Goal: Information Seeking & Learning: Learn about a topic

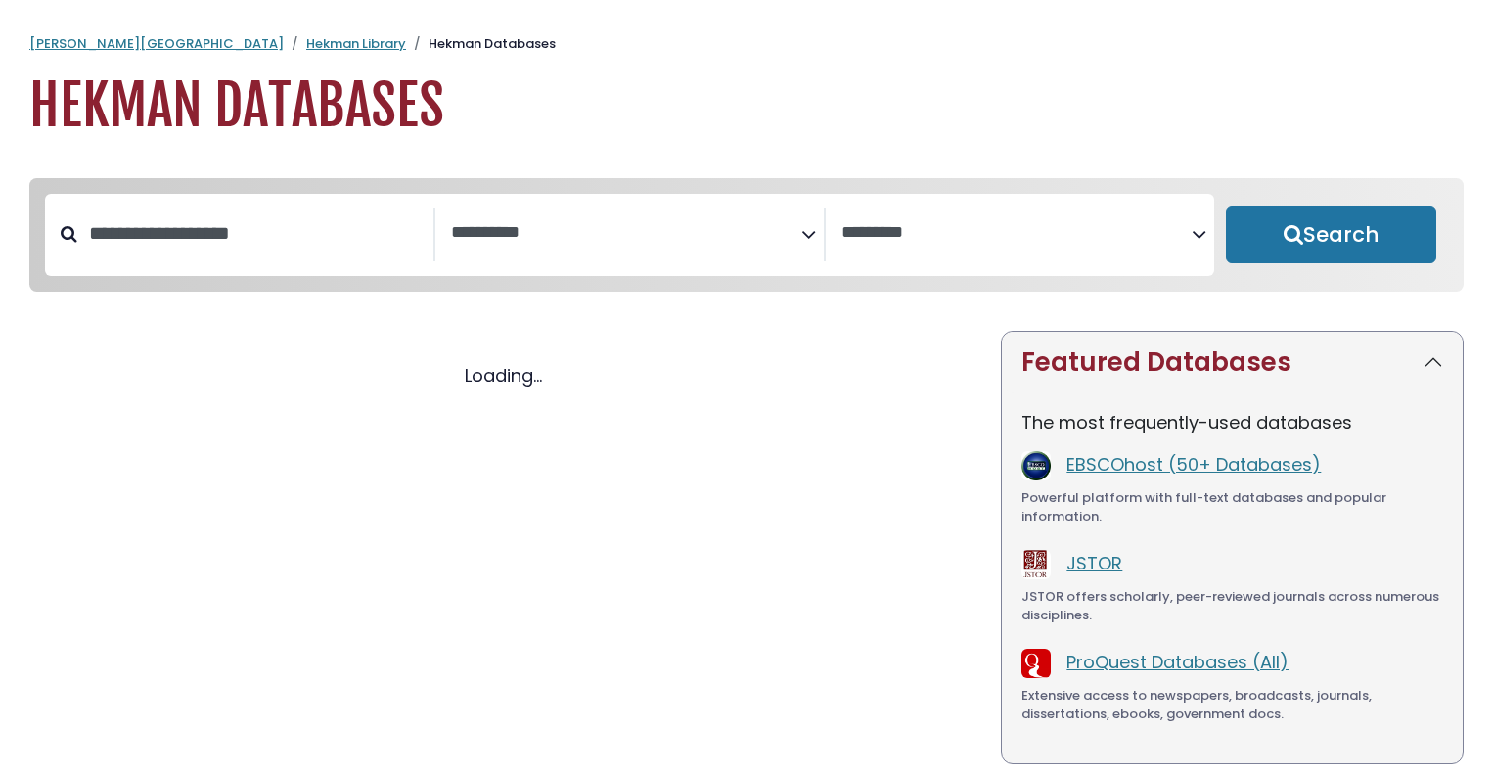
select select "Database Subject Filter"
select select "Database Vendors Filter"
select select "Database Subject Filter"
select select "Database Vendors Filter"
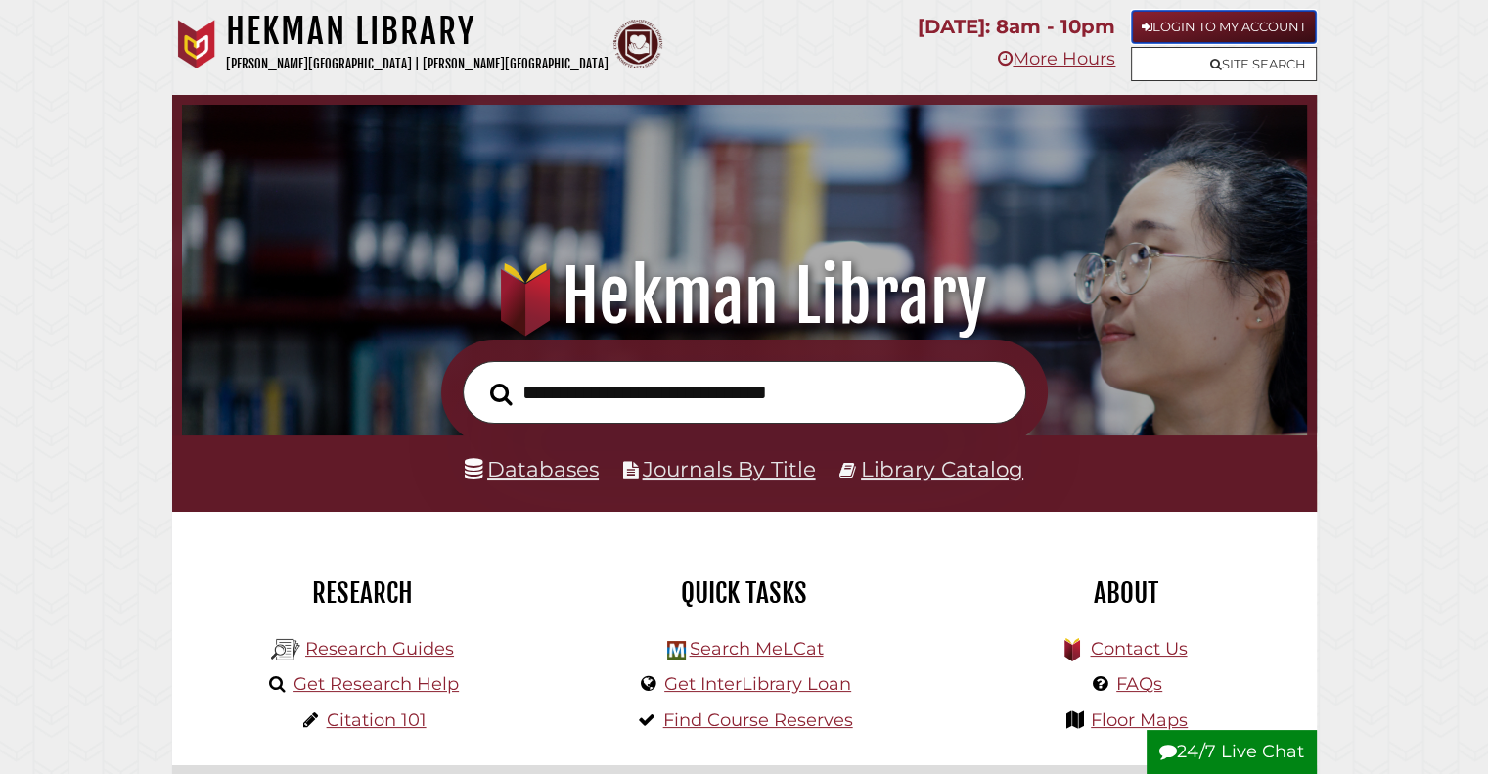
click at [1176, 22] on link "Login to My Account" at bounding box center [1224, 27] width 186 height 34
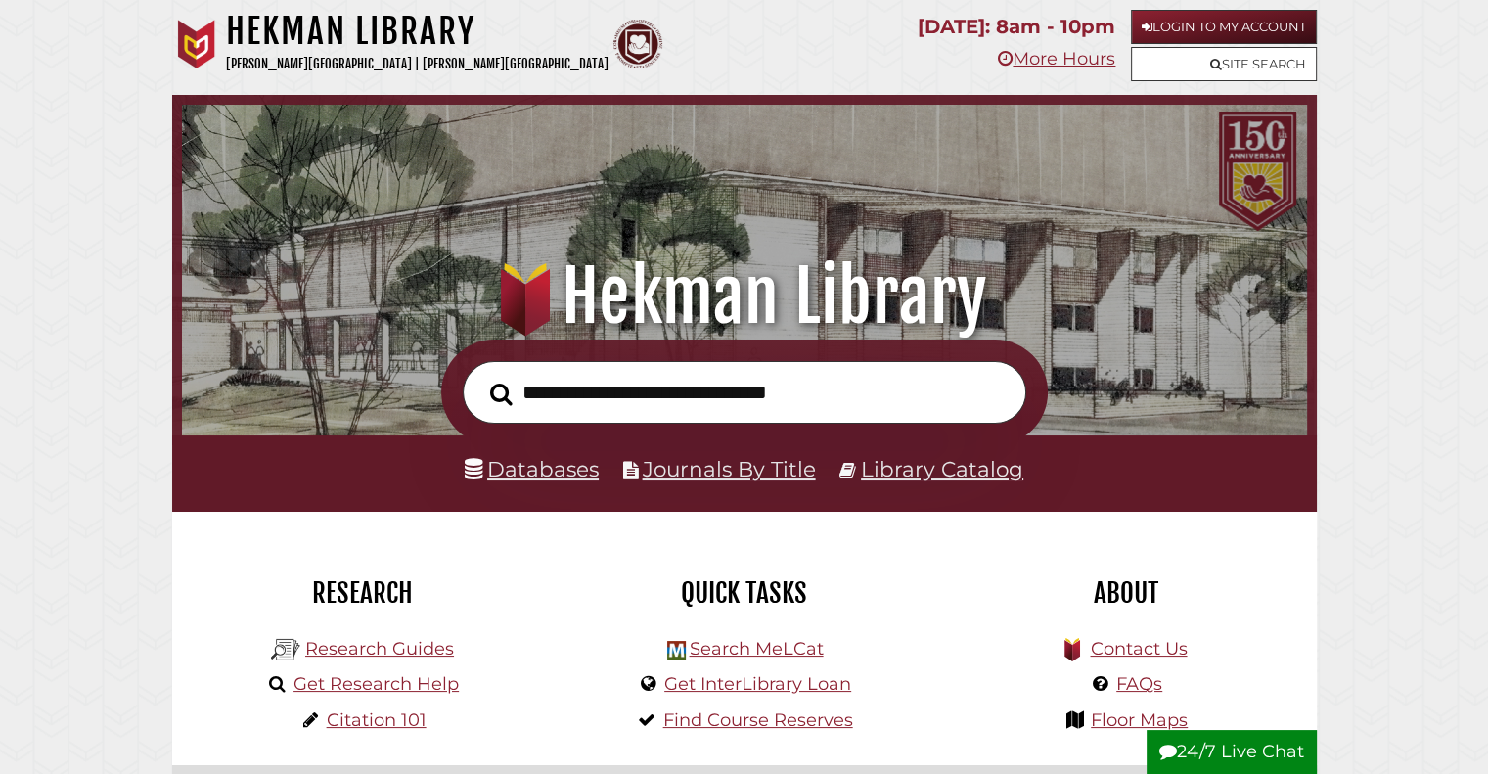
scroll to position [372, 1115]
click at [516, 472] on link "Databases" at bounding box center [532, 468] width 134 height 25
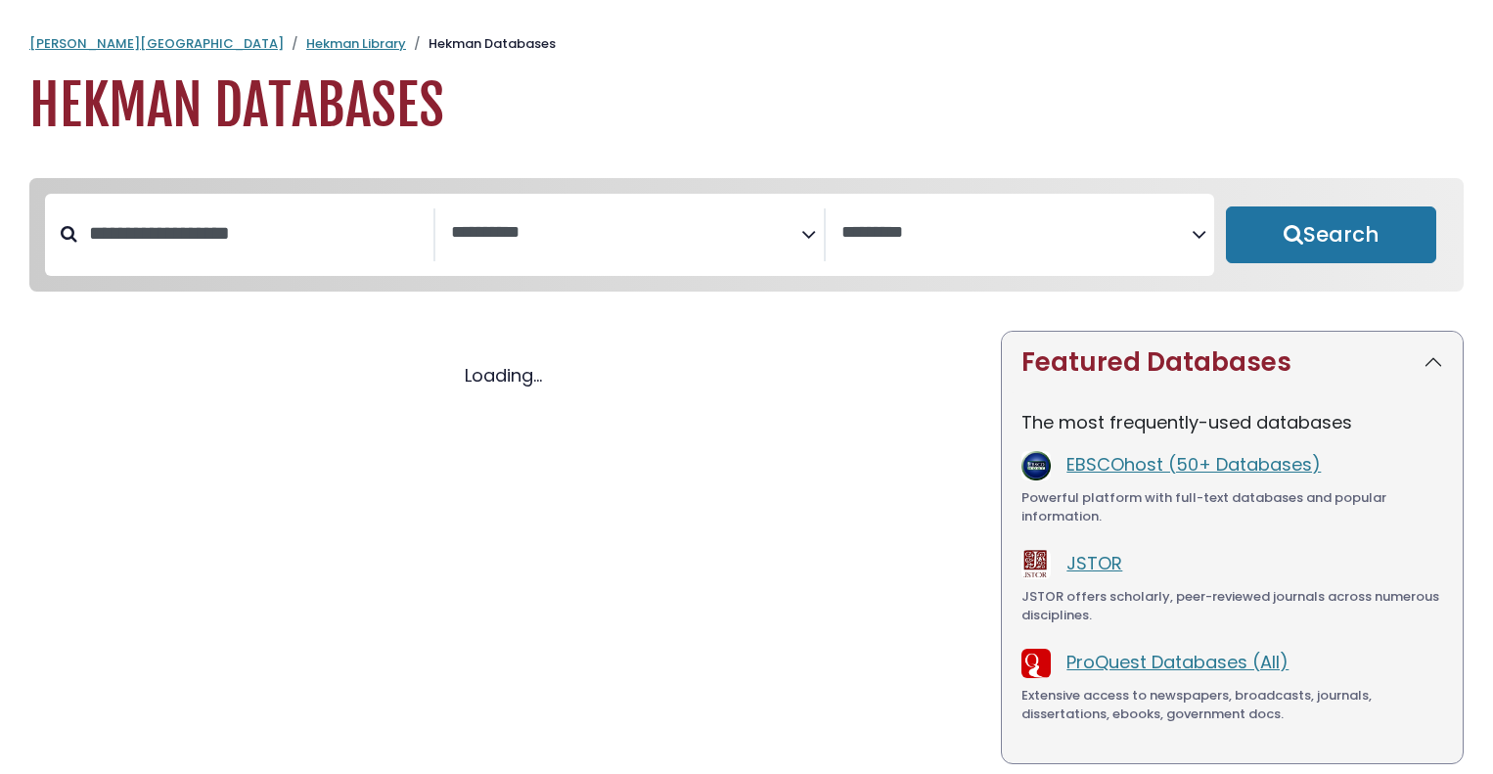
select select "Database Subject Filter"
select select "Database Vendors Filter"
select select "Database Subject Filter"
select select "Database Vendors Filter"
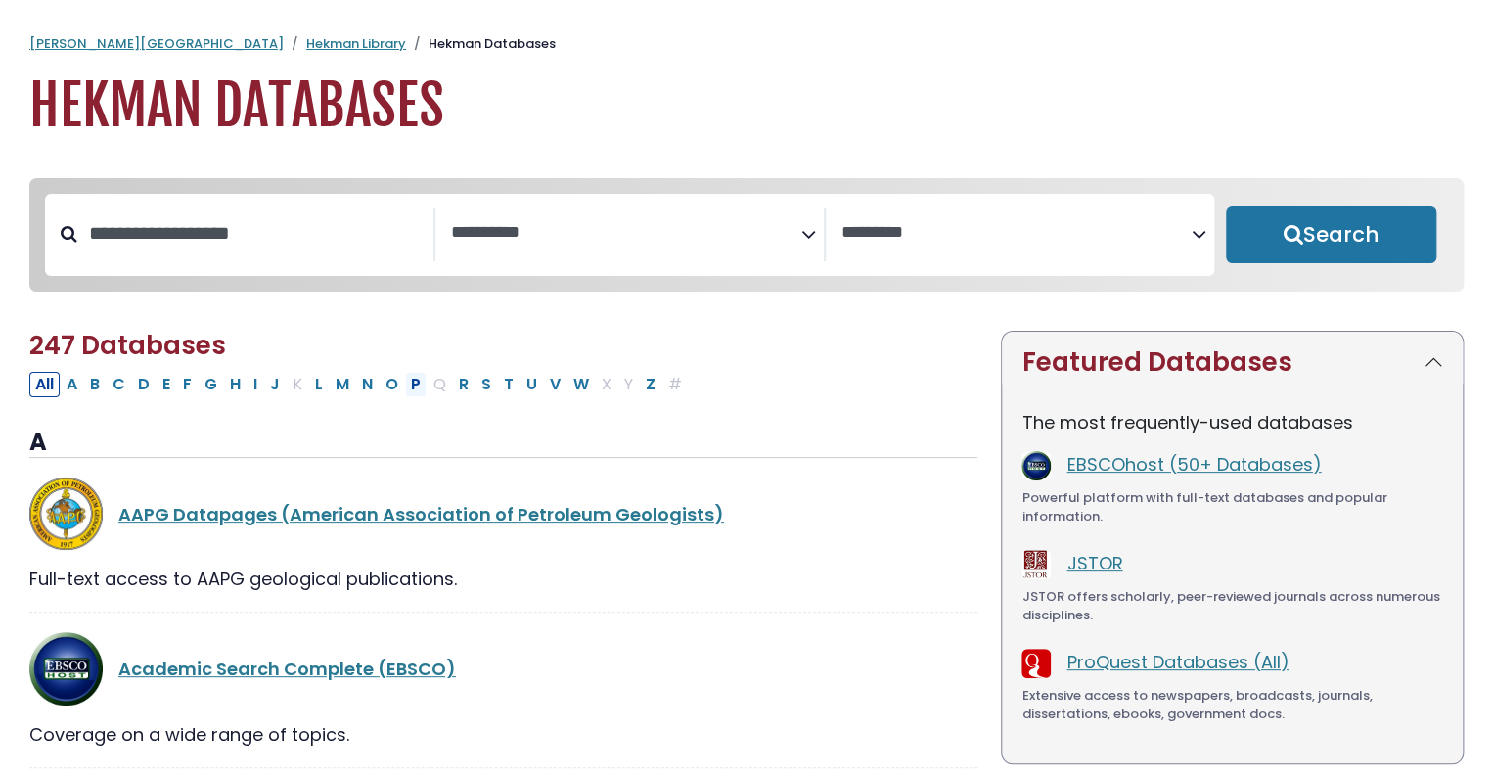
click at [410, 386] on button "P" at bounding box center [416, 384] width 22 height 25
select select "Database Subject Filter"
select select "Database Vendors Filter"
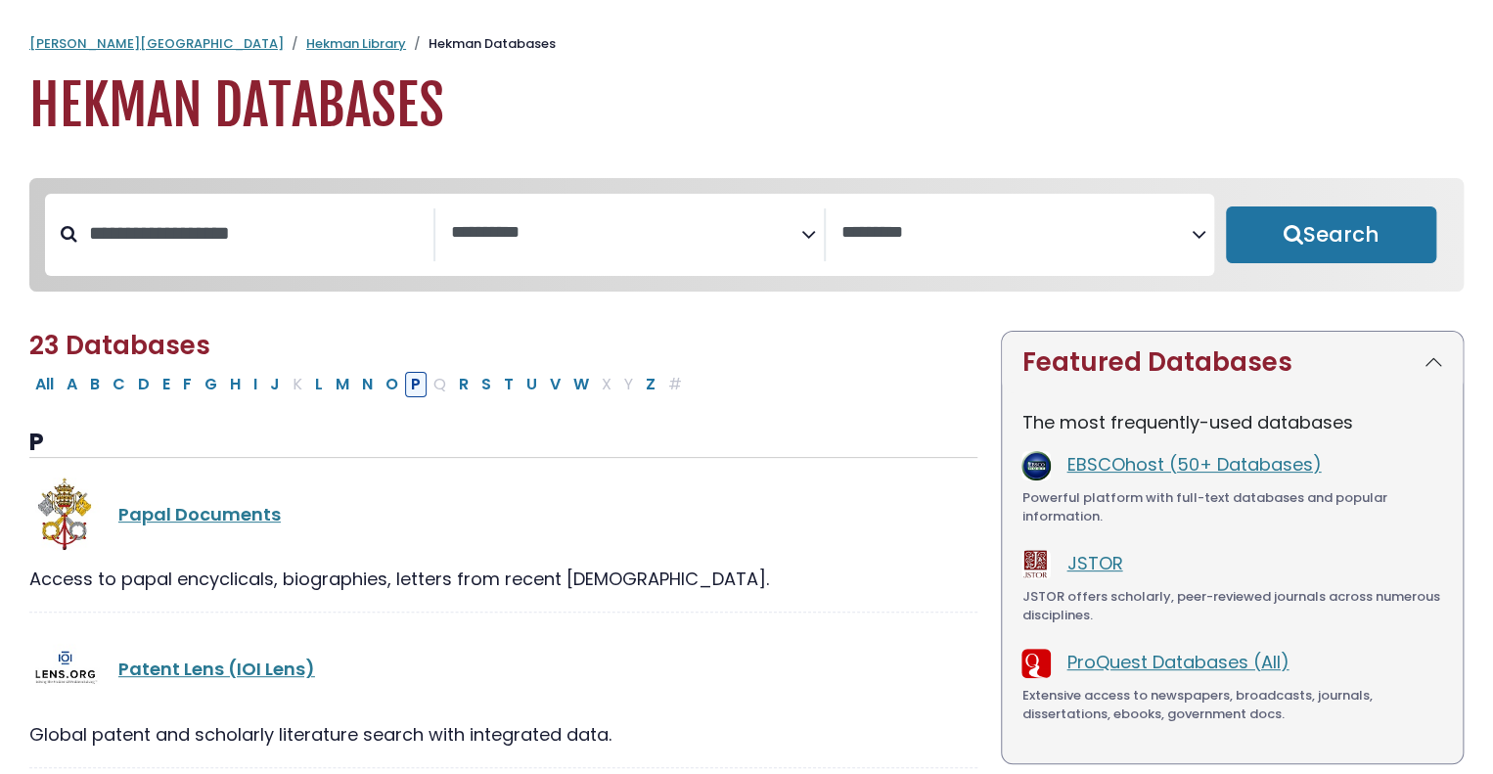
click at [405, 386] on button "P" at bounding box center [416, 384] width 22 height 25
select select "Database Subject Filter"
select select "Database Vendors Filter"
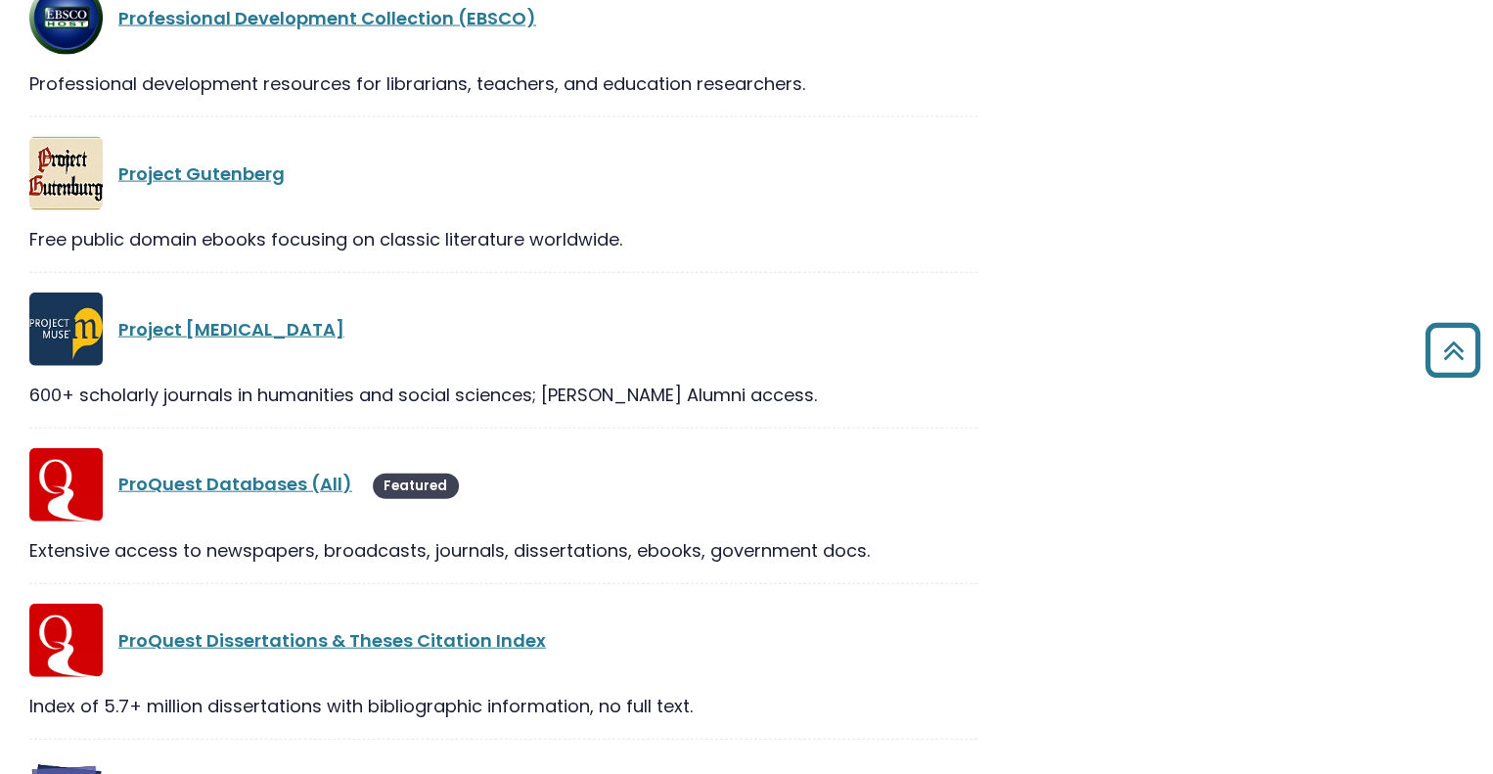
scroll to position [2085, 0]
click at [283, 485] on link "ProQuest Databases (All)" at bounding box center [235, 484] width 234 height 24
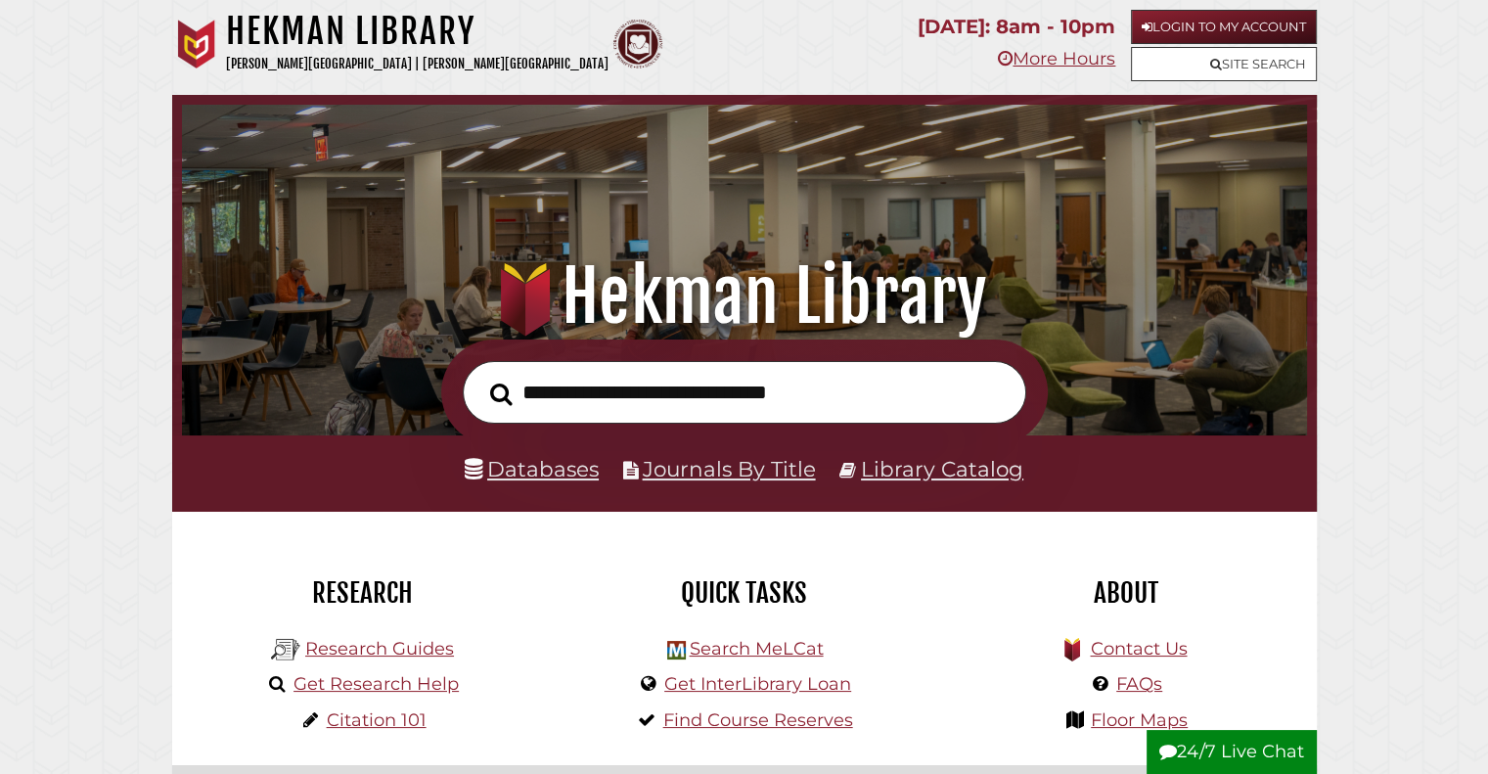
scroll to position [372, 1115]
click at [572, 475] on link "Databases" at bounding box center [532, 468] width 134 height 25
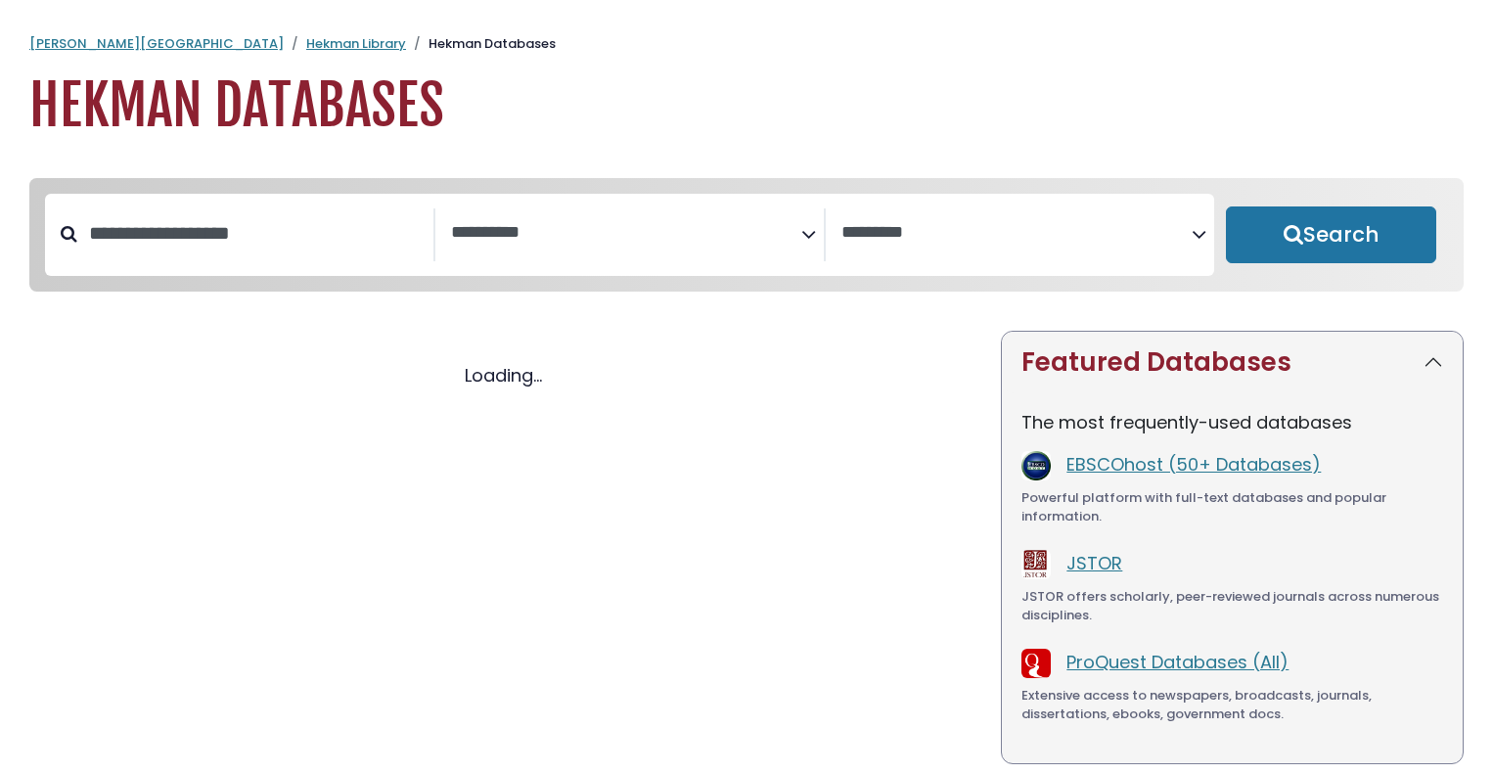
select select "Database Subject Filter"
select select "Database Vendors Filter"
select select "Database Subject Filter"
select select "Database Vendors Filter"
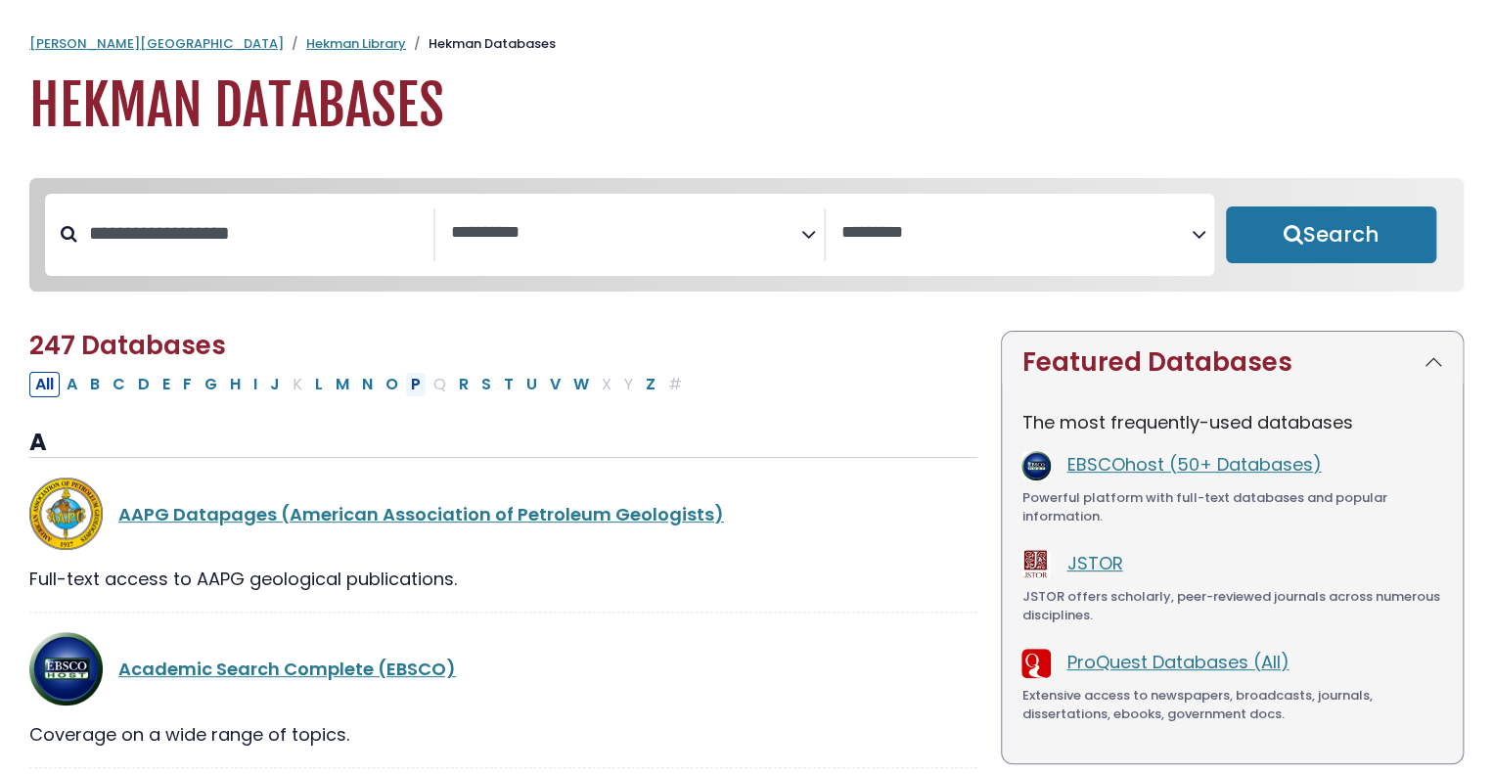
click at [405, 397] on button "P" at bounding box center [416, 384] width 22 height 25
select select "Database Subject Filter"
select select "Database Vendors Filter"
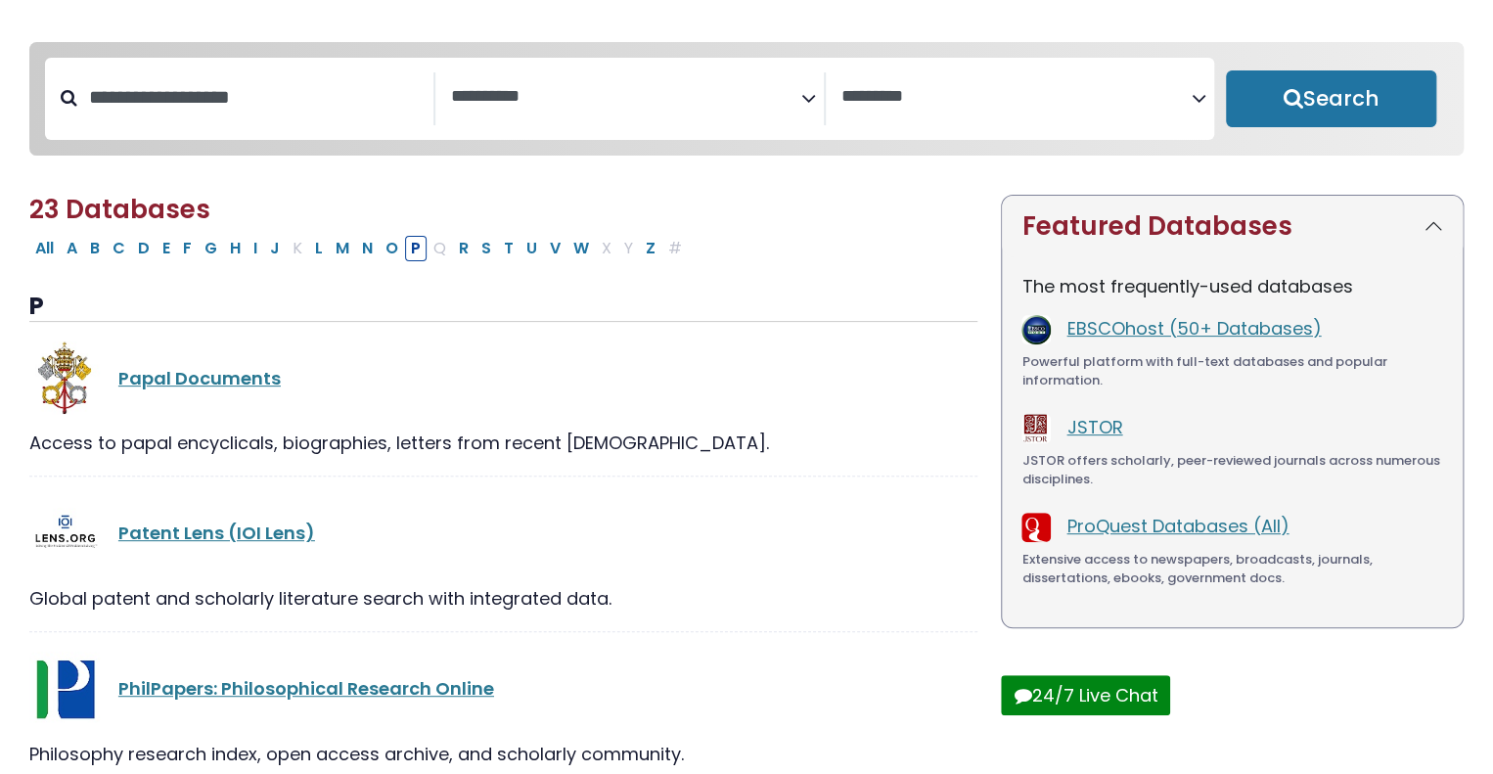
scroll to position [113, 0]
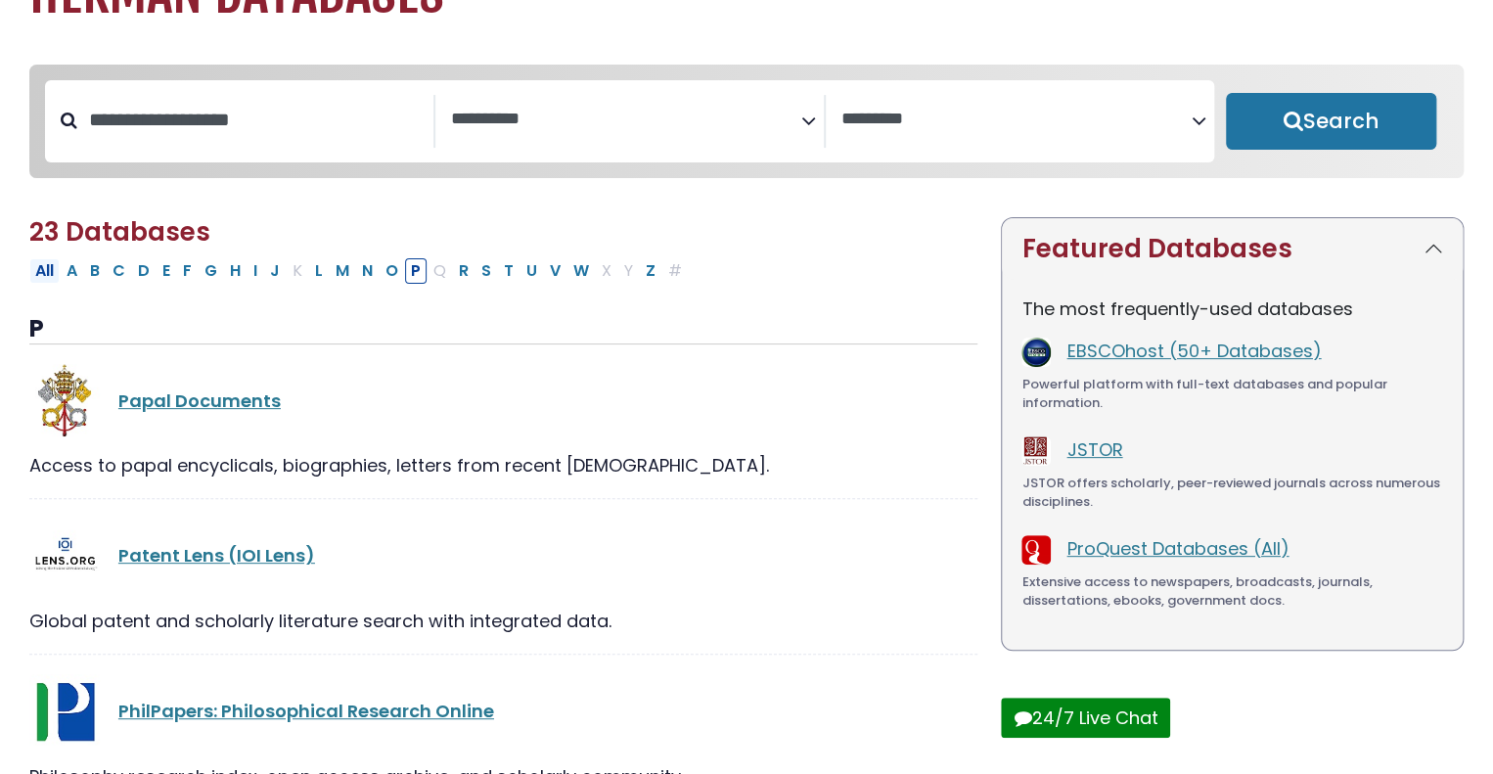
click at [50, 269] on button "All" at bounding box center [44, 270] width 30 height 25
select select "Database Subject Filter"
select select "Database Vendors Filter"
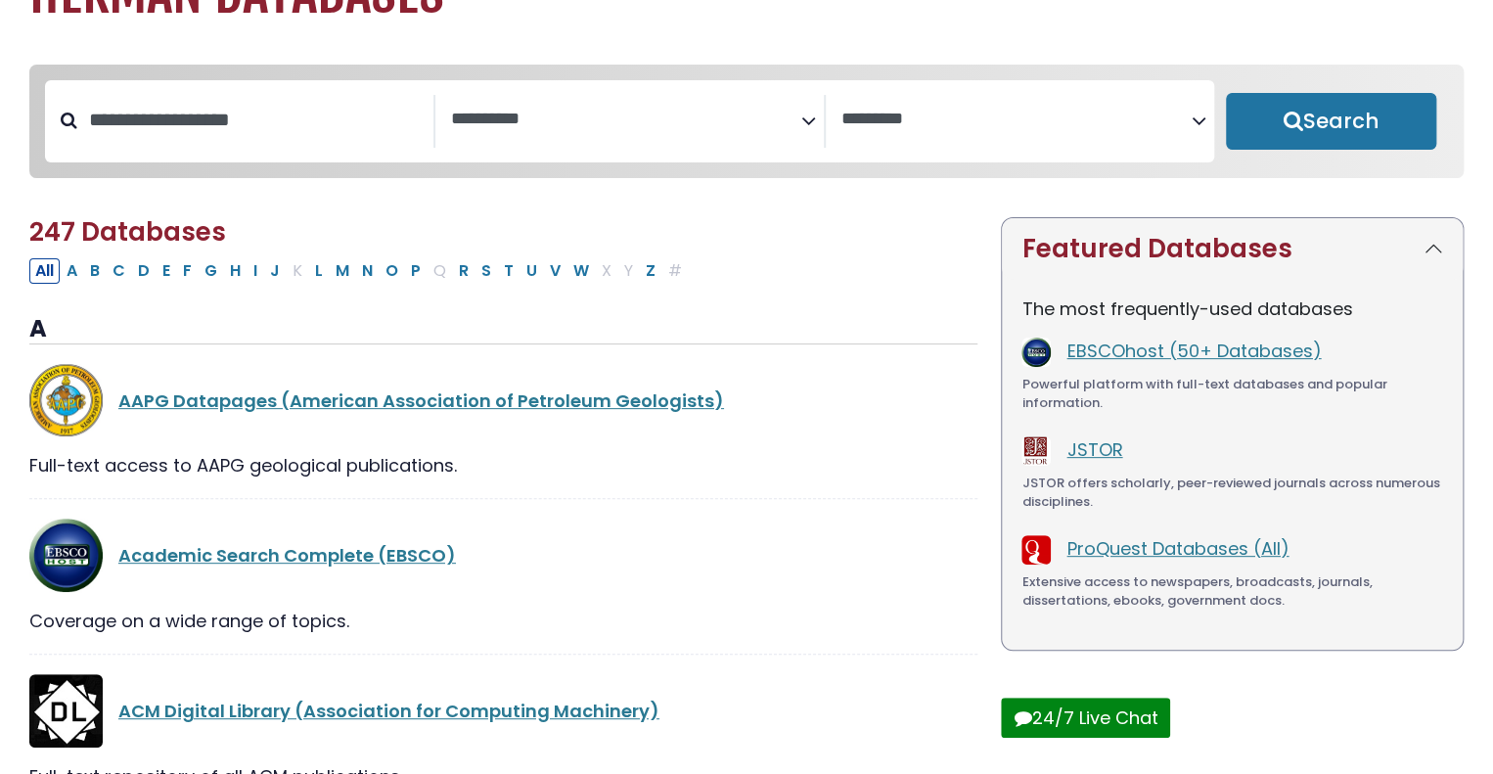
click at [352, 146] on div "Search filters" at bounding box center [255, 120] width 356 height 51
click at [565, 128] on textarea "Search" at bounding box center [626, 120] width 350 height 21
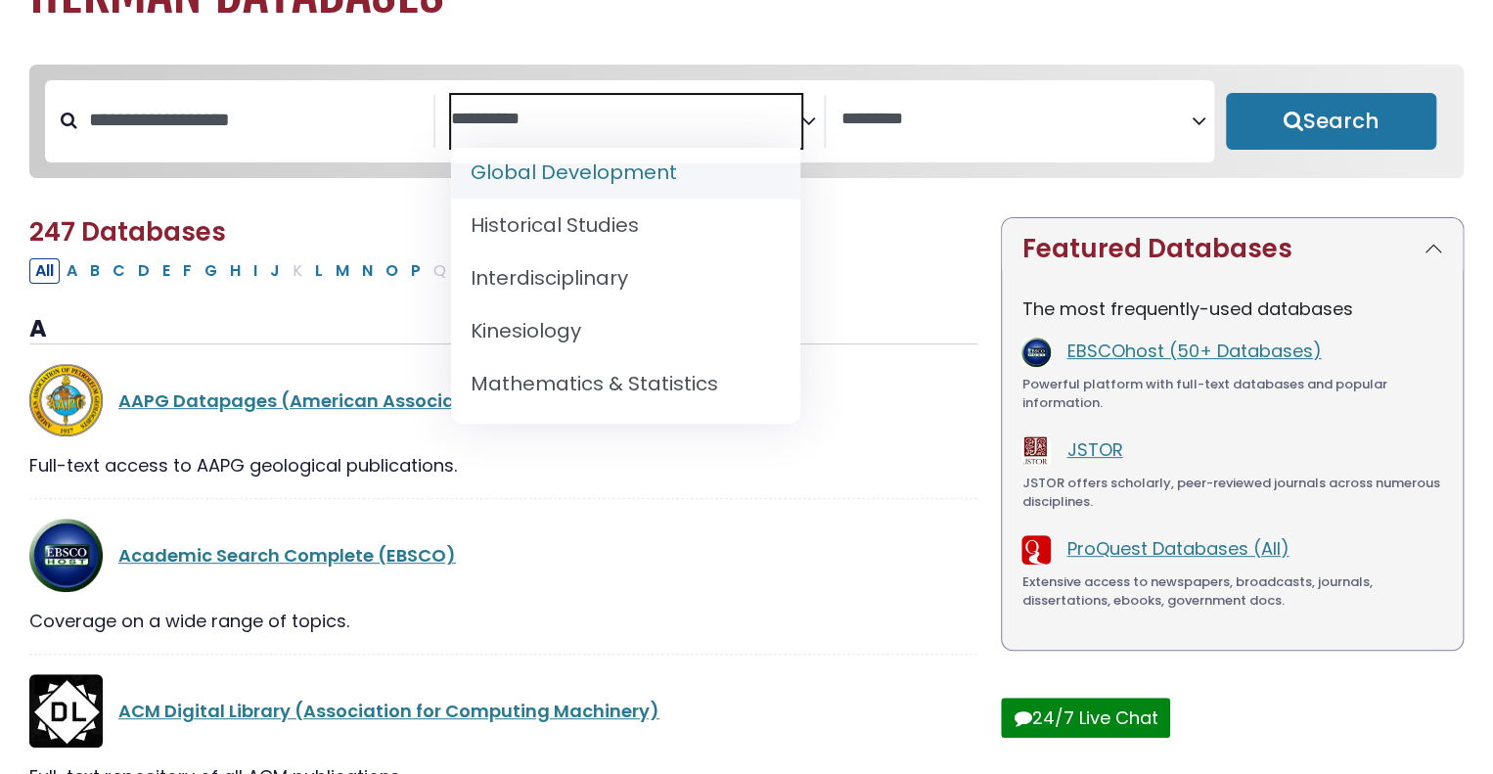
scroll to position [1274, 0]
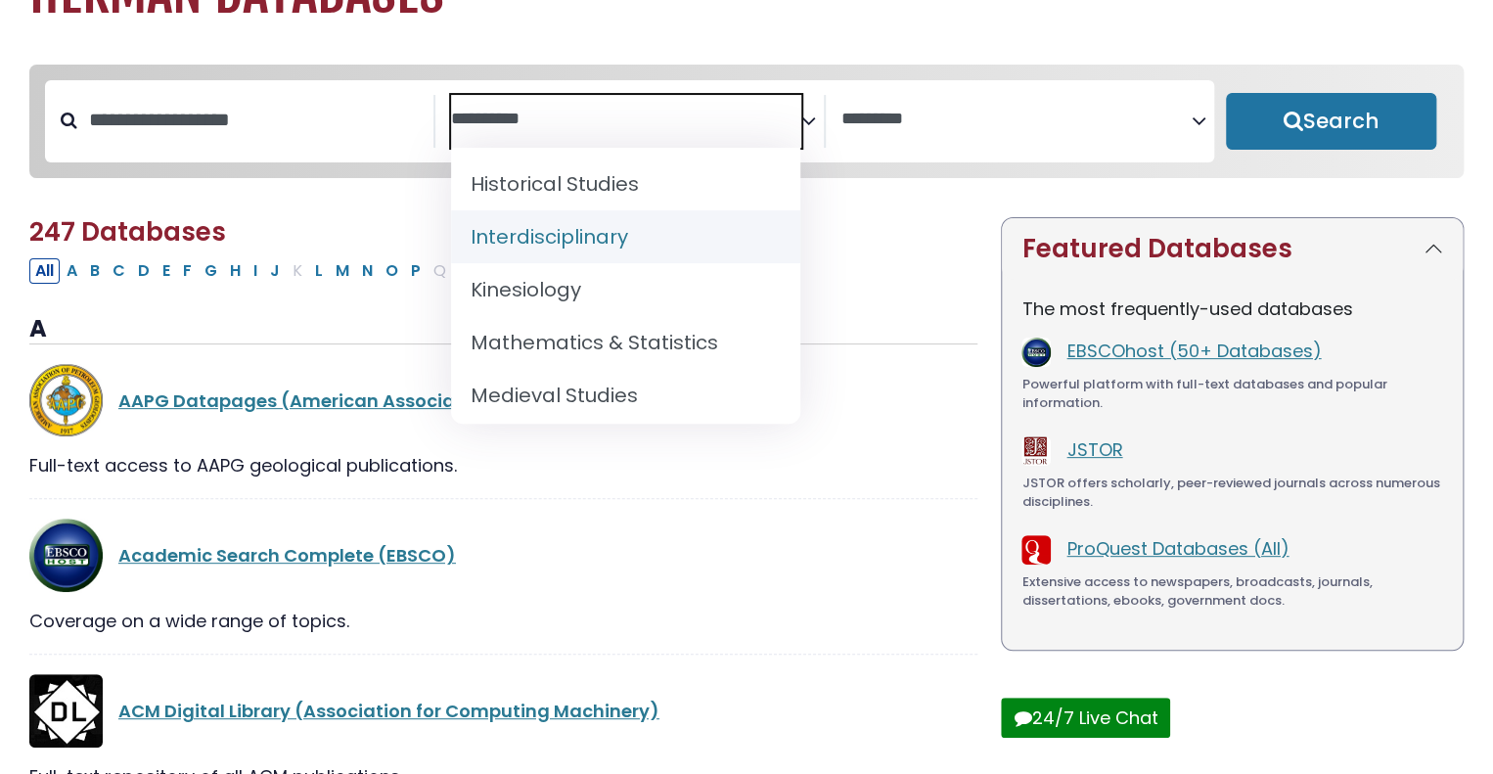
click at [566, 123] on textarea "Search" at bounding box center [626, 120] width 350 height 21
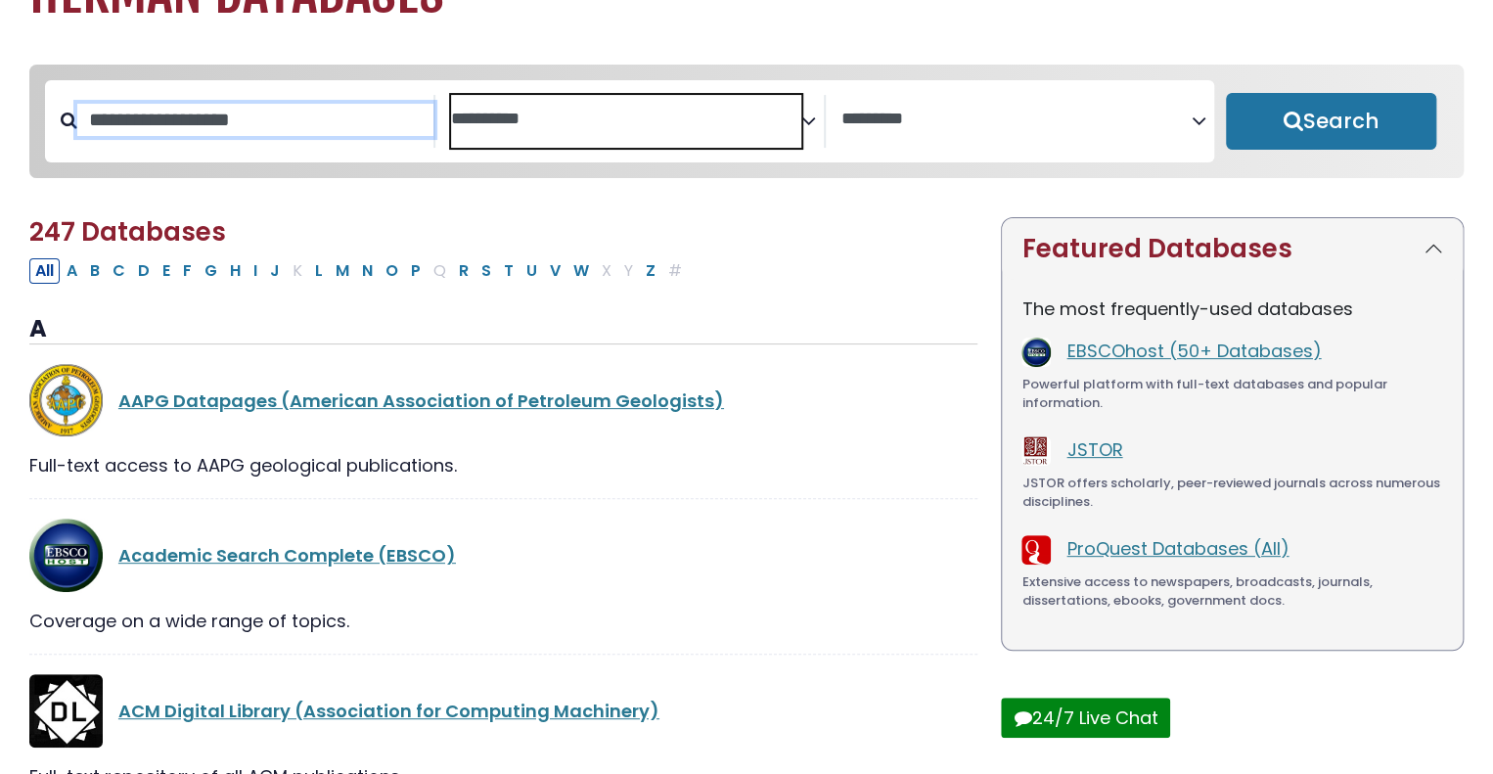
click at [257, 111] on input "Search database by title or keyword" at bounding box center [255, 120] width 356 height 32
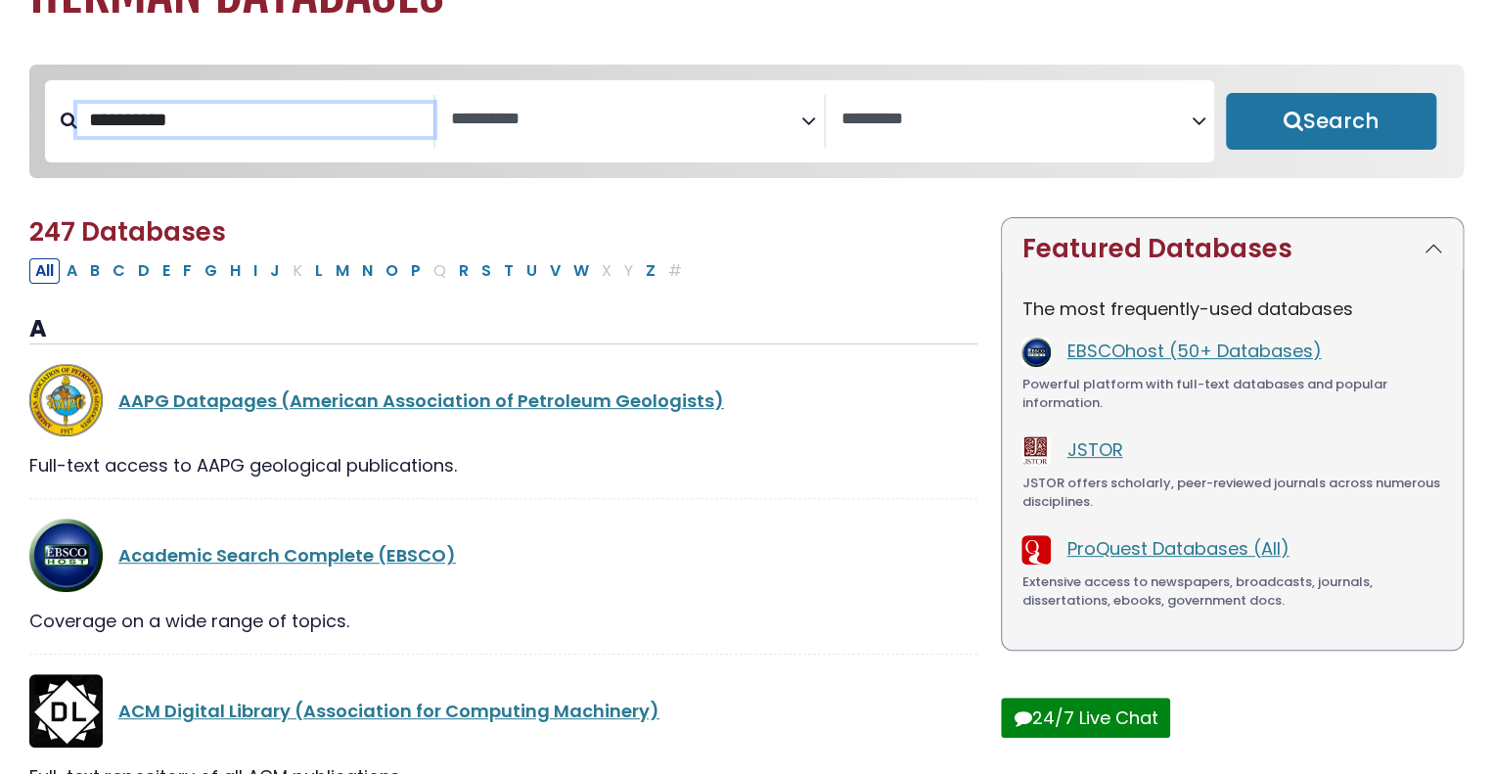
type input "**********"
click at [1226, 93] on button "Search" at bounding box center [1331, 121] width 210 height 57
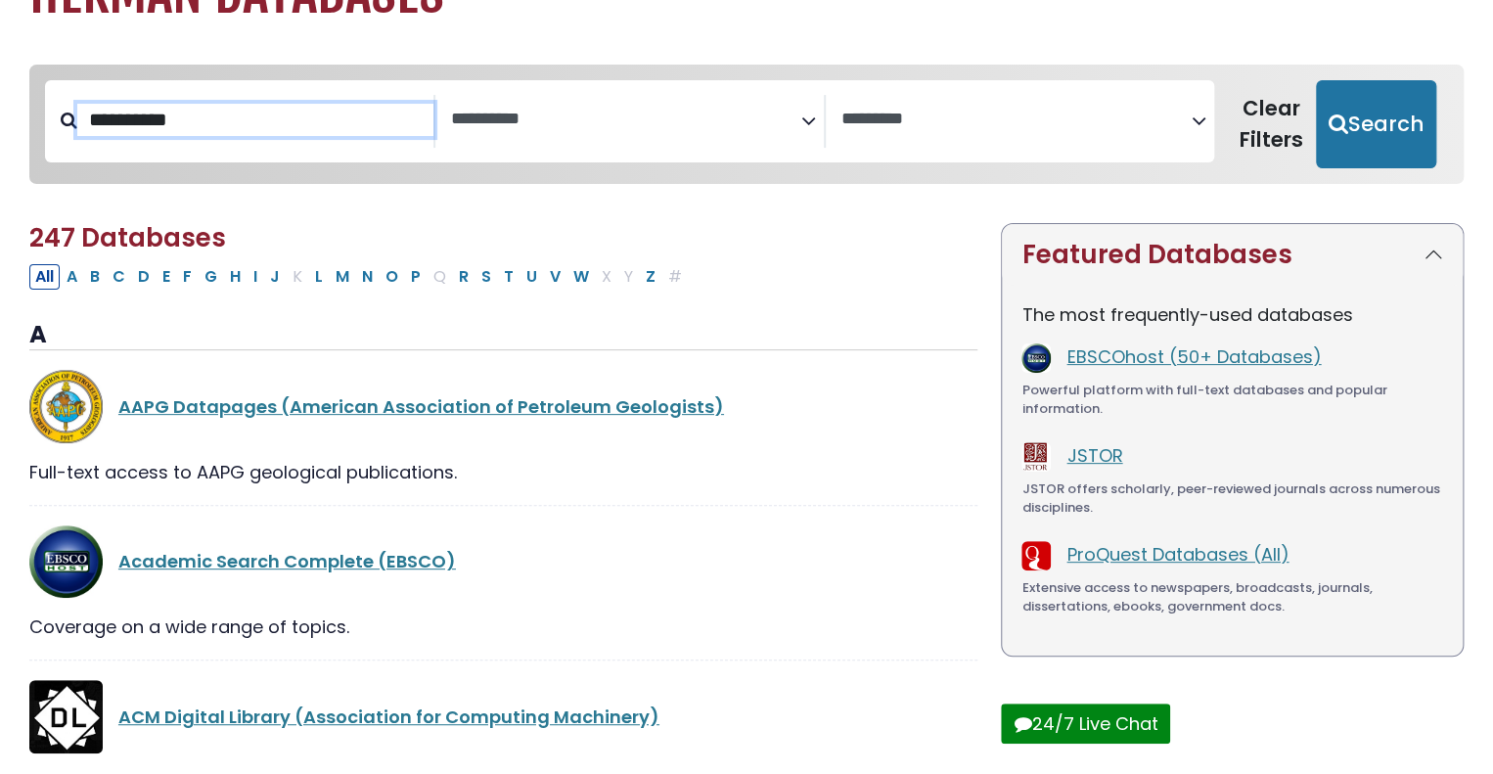
select select "Database Subject Filter"
select select "Database Vendors Filter"
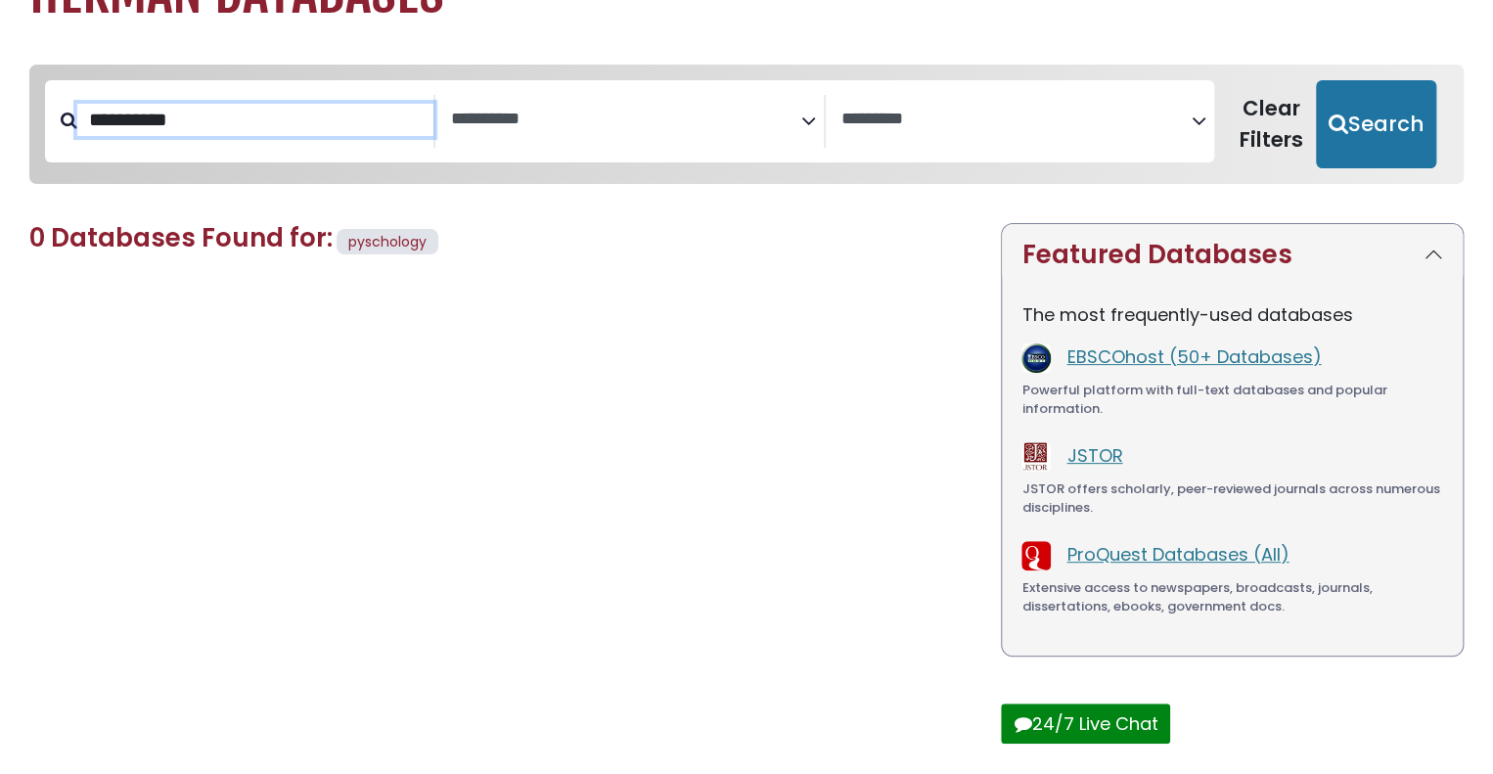
click at [113, 123] on input "**********" at bounding box center [255, 120] width 356 height 32
type input "**********"
click at [1316, 80] on button "Search" at bounding box center [1376, 124] width 120 height 88
select select "Database Subject Filter"
select select "Database Vendors Filter"
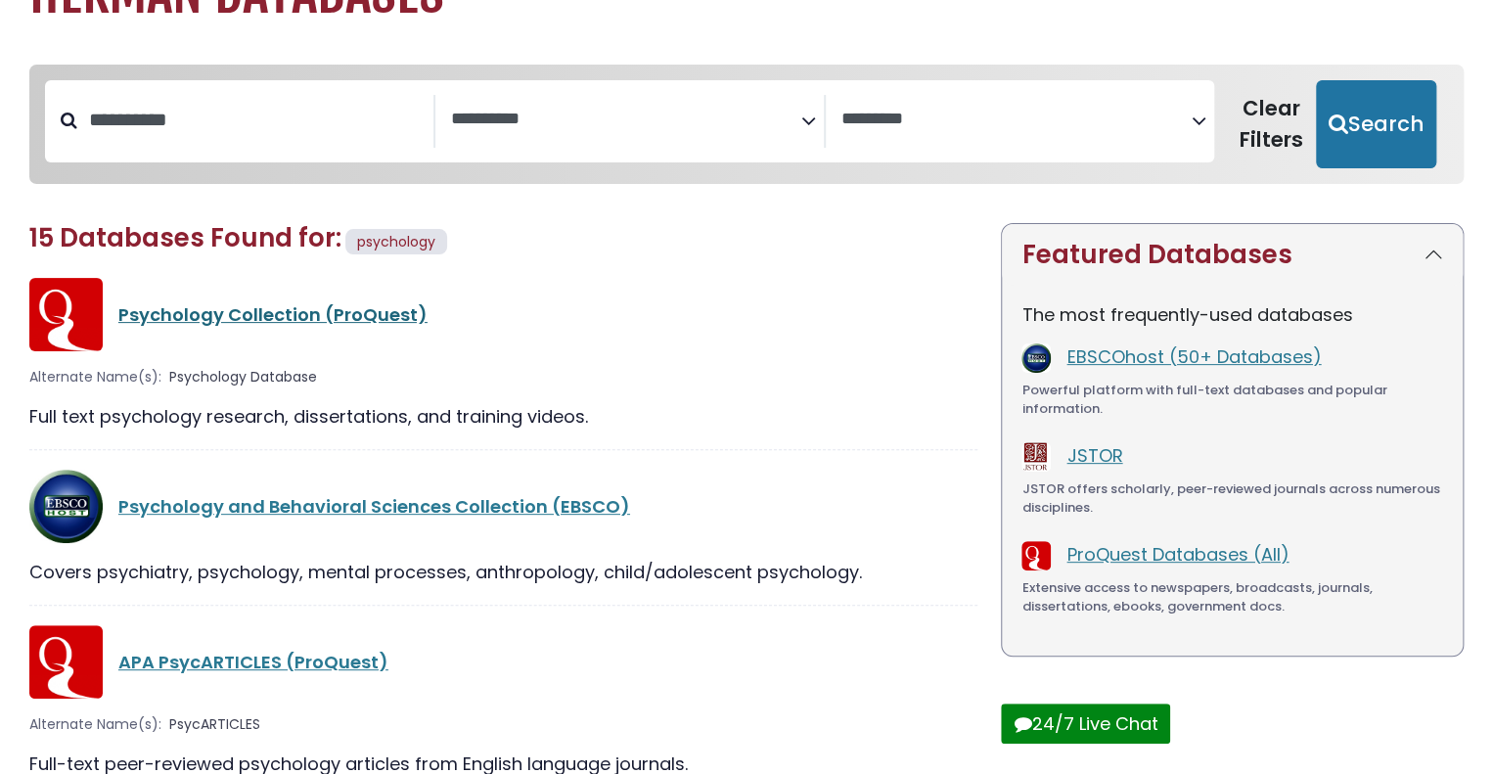
click at [366, 316] on link "Psychology Collection (ProQuest)" at bounding box center [272, 314] width 309 height 24
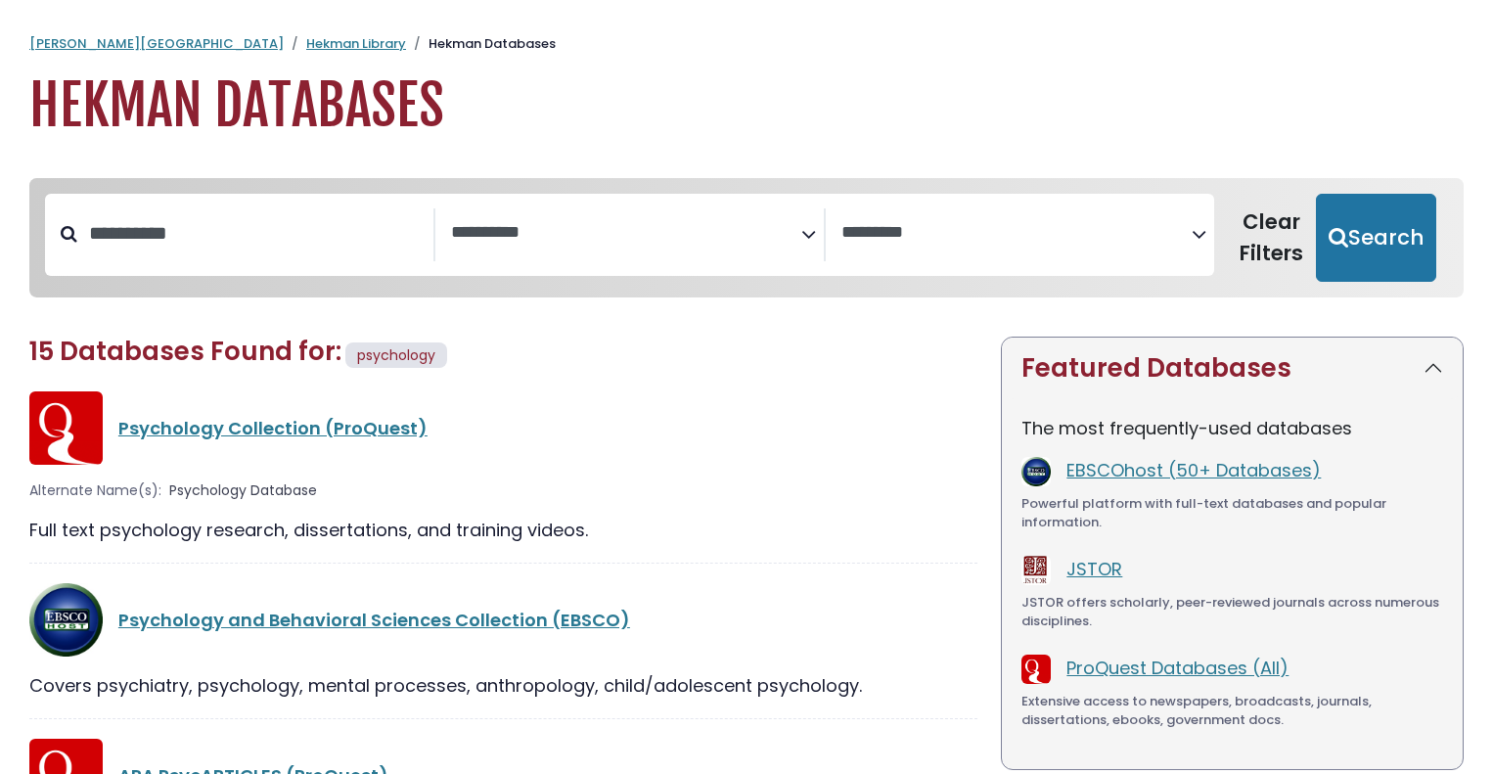
select select "Database Subject Filter"
select select "Database Vendors Filter"
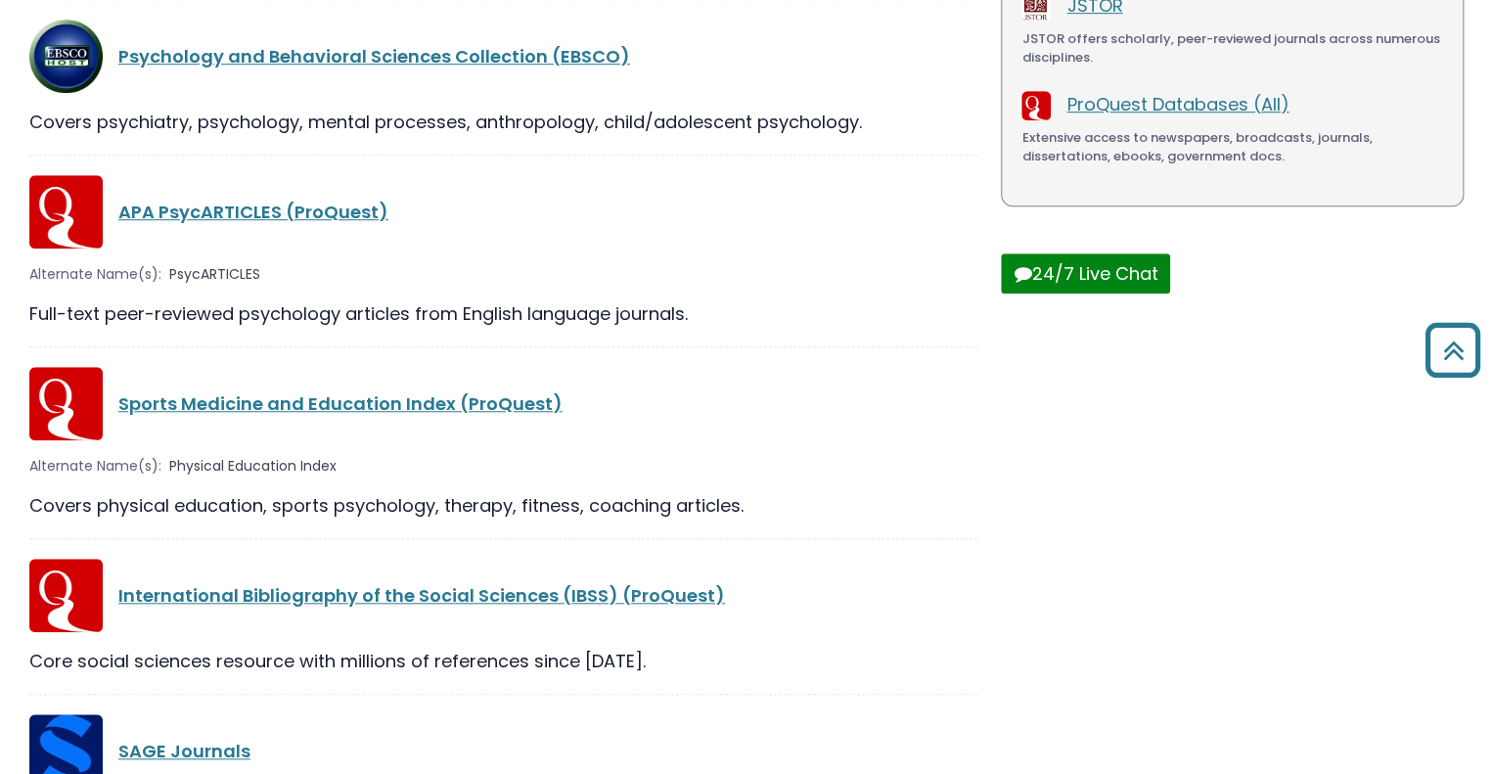
scroll to position [673, 0]
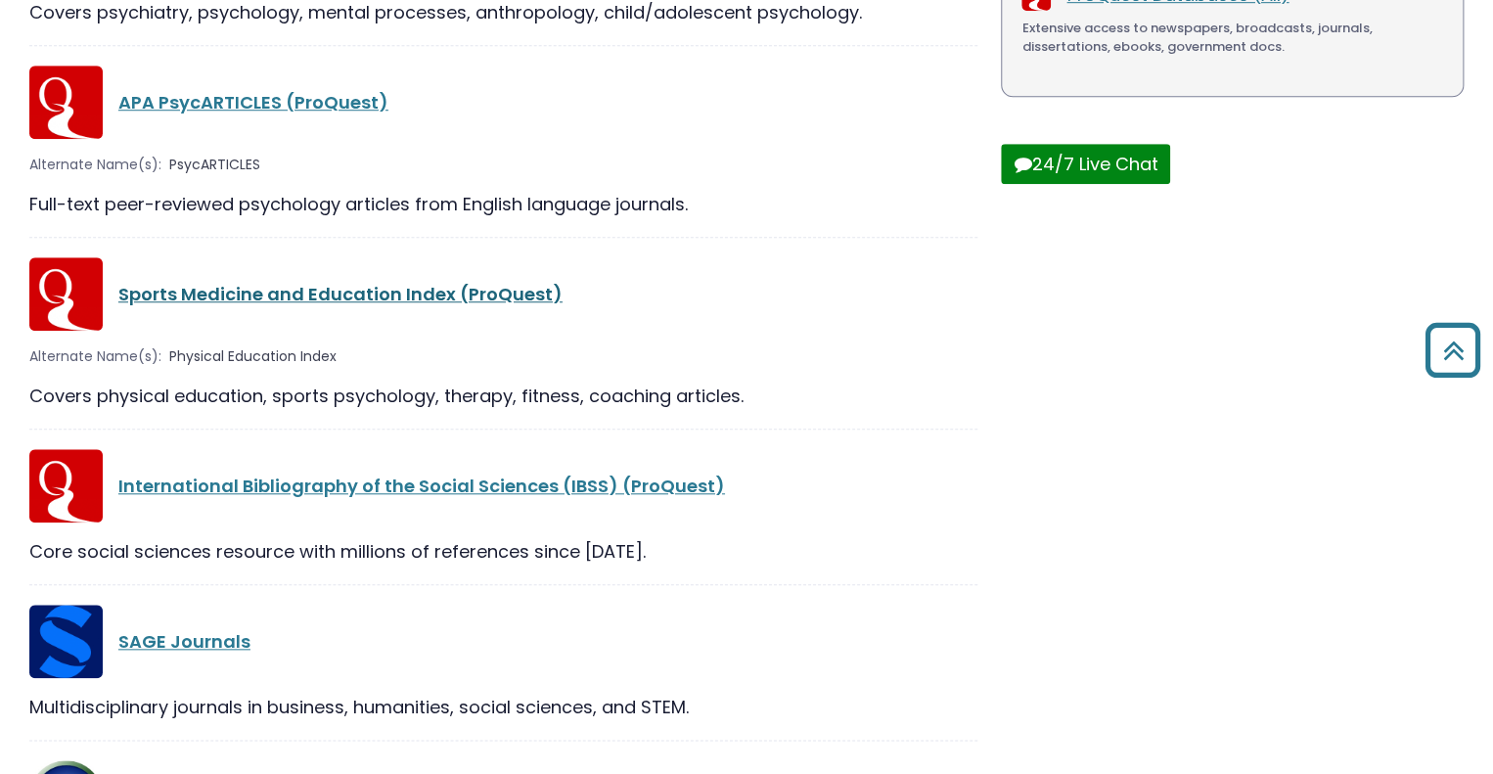
click at [360, 304] on link "Sports Medicine and Education Index (ProQuest)" at bounding box center [340, 294] width 444 height 24
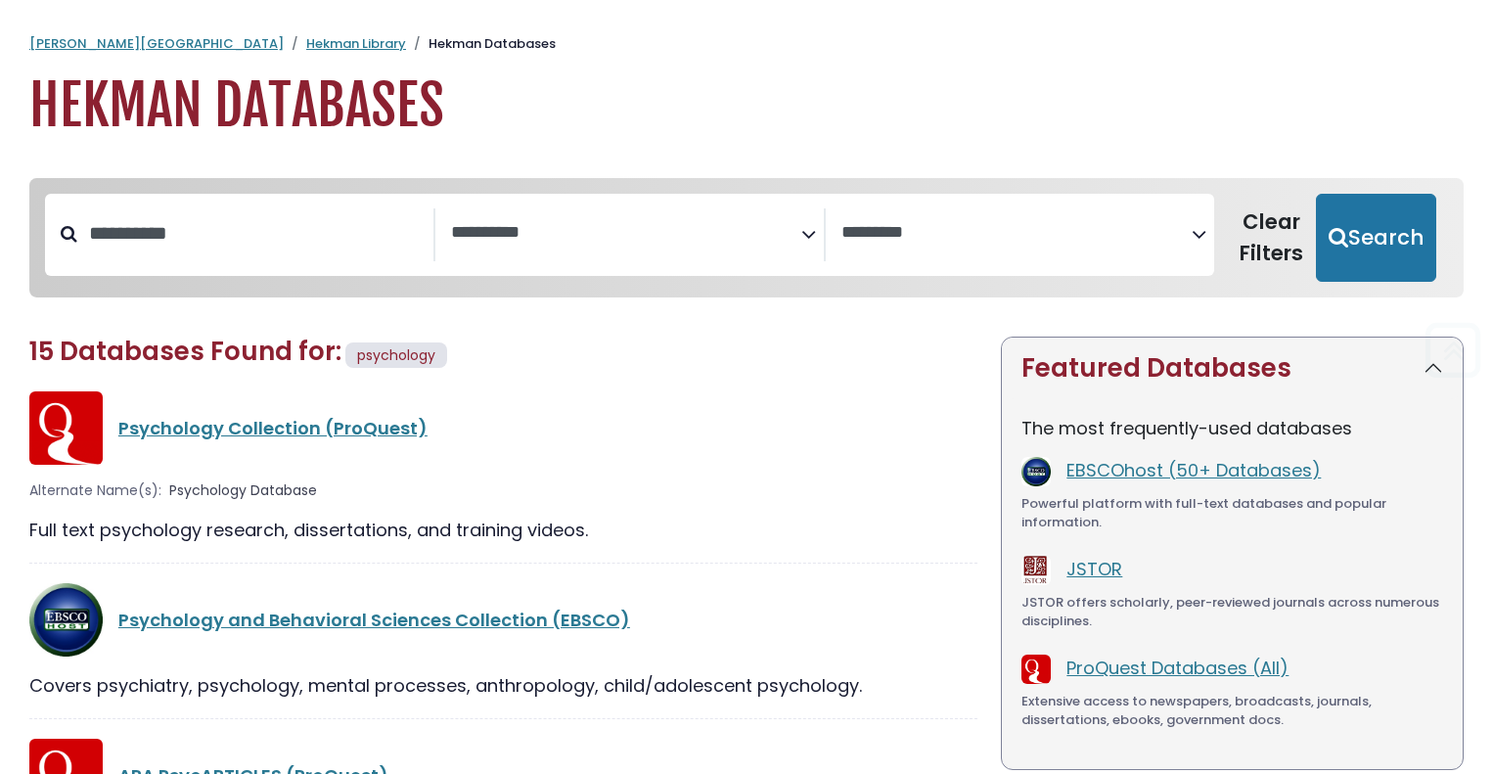
select select "Database Subject Filter"
select select "Database Vendors Filter"
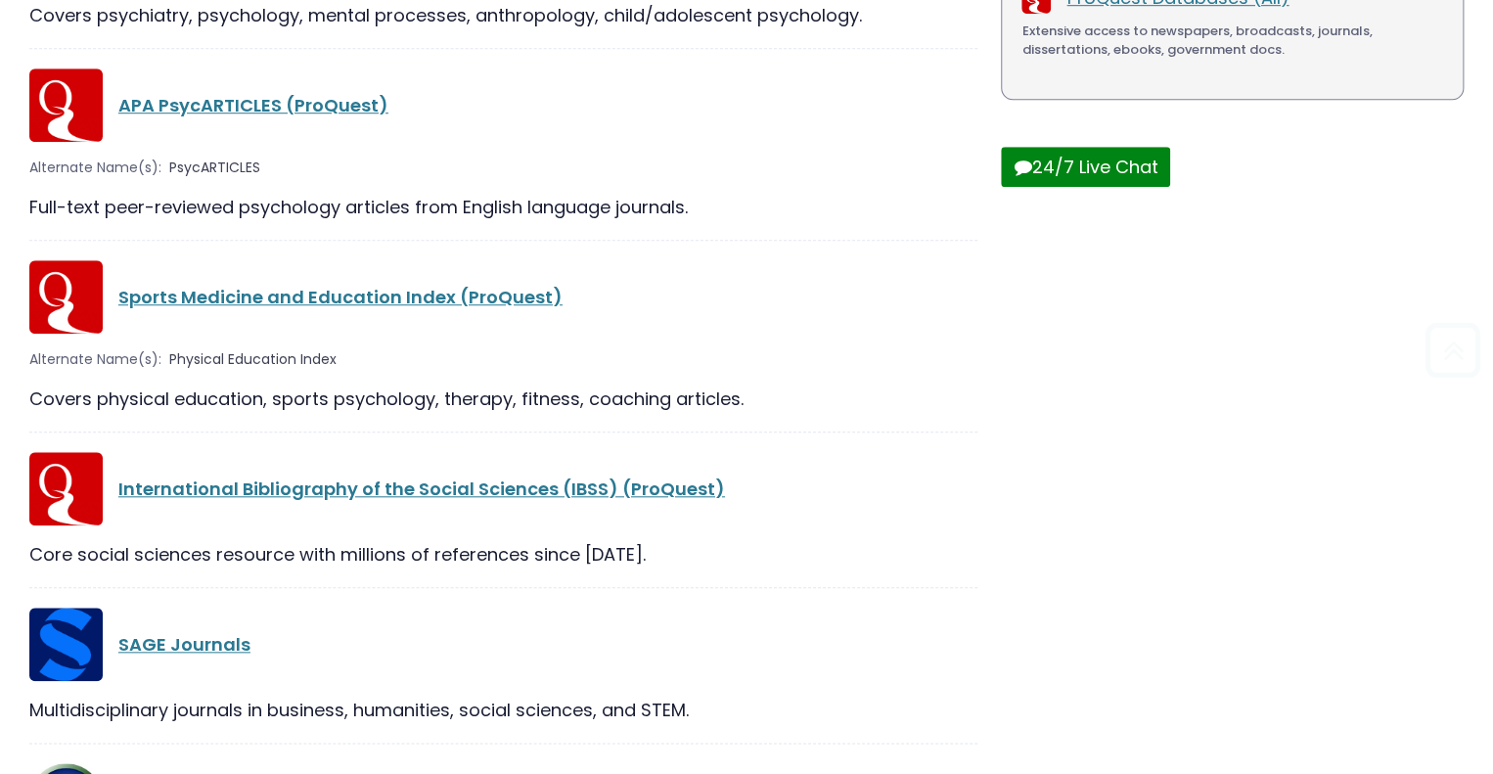
scroll to position [673, 0]
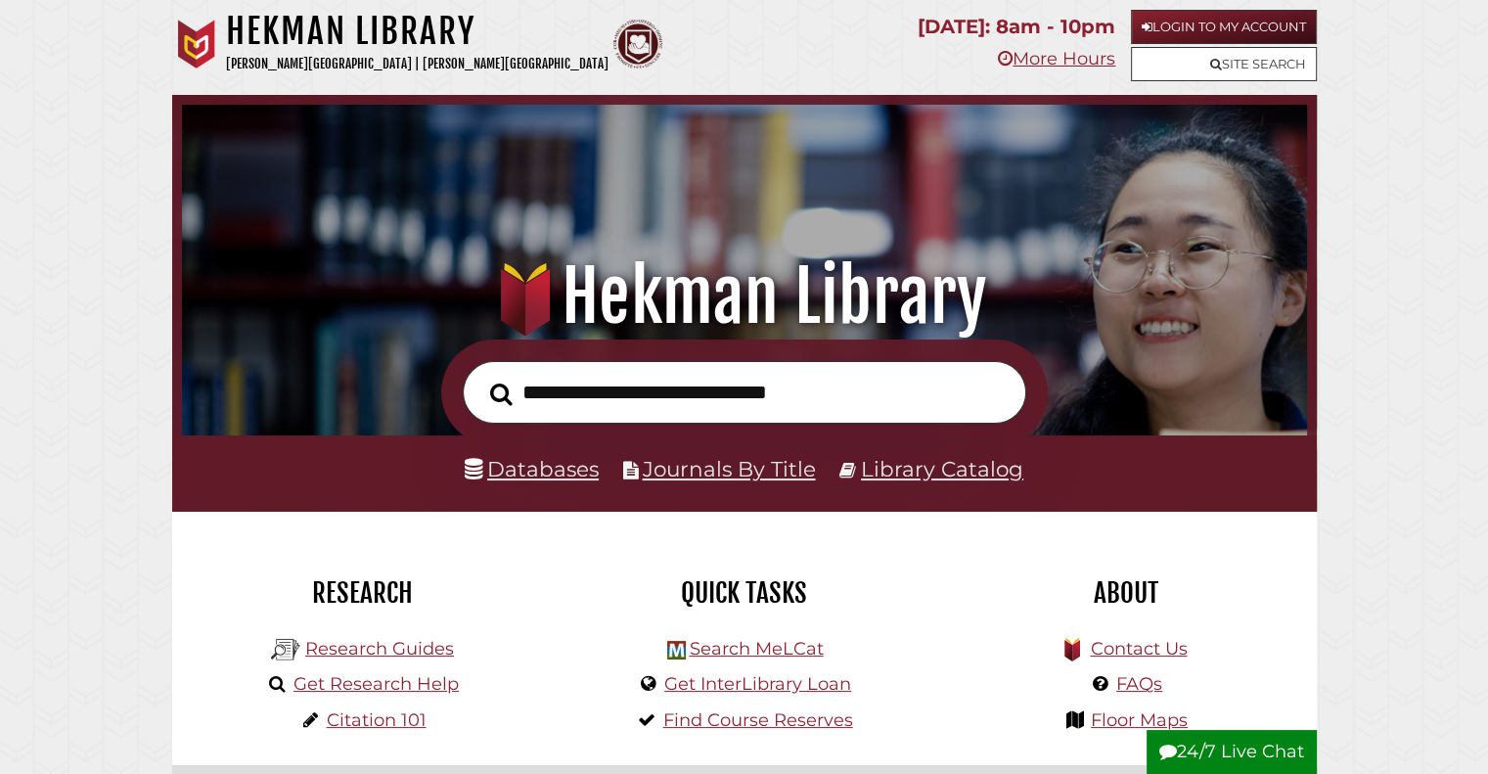
scroll to position [372, 1115]
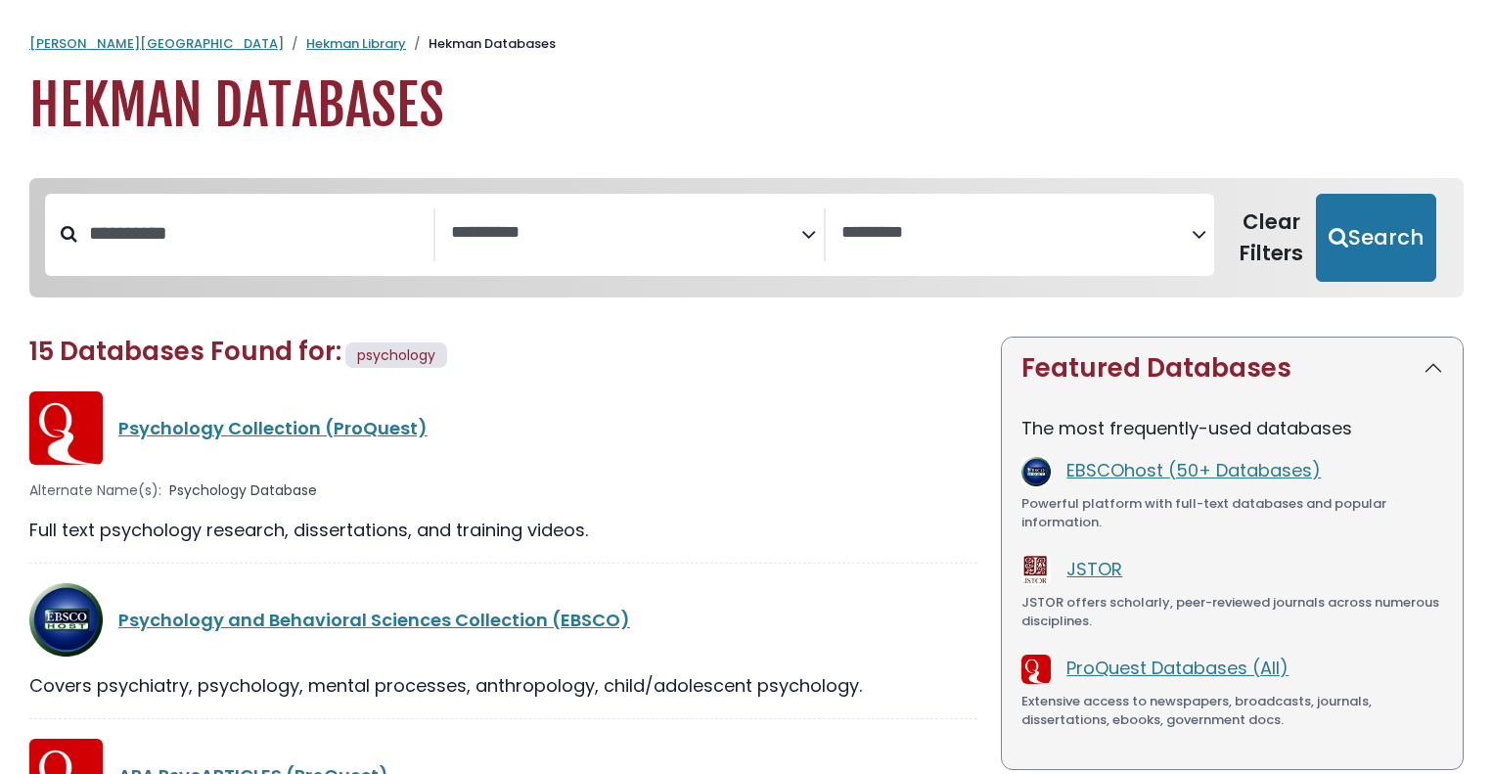
select select "Database Subject Filter"
select select "Database Vendors Filter"
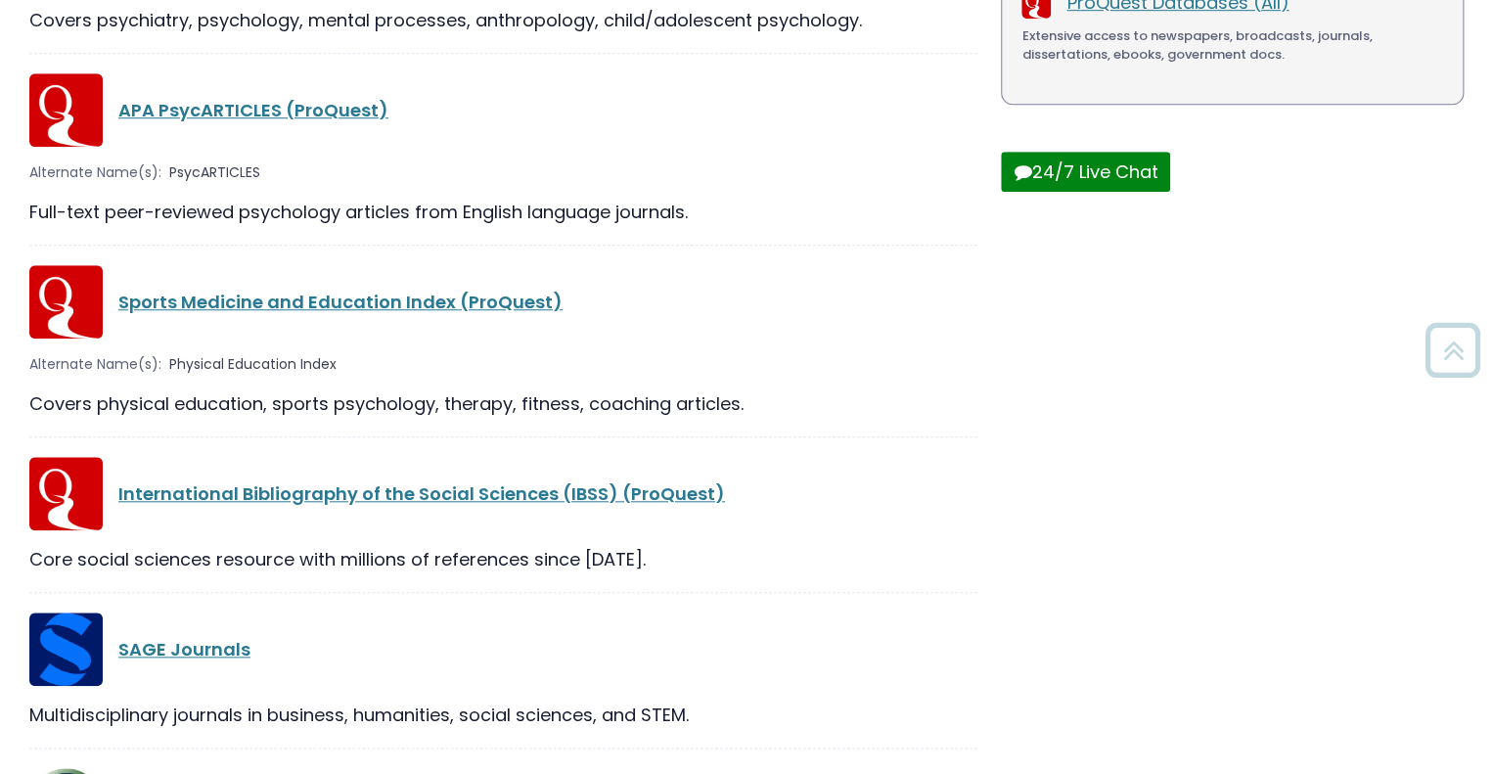
scroll to position [673, 0]
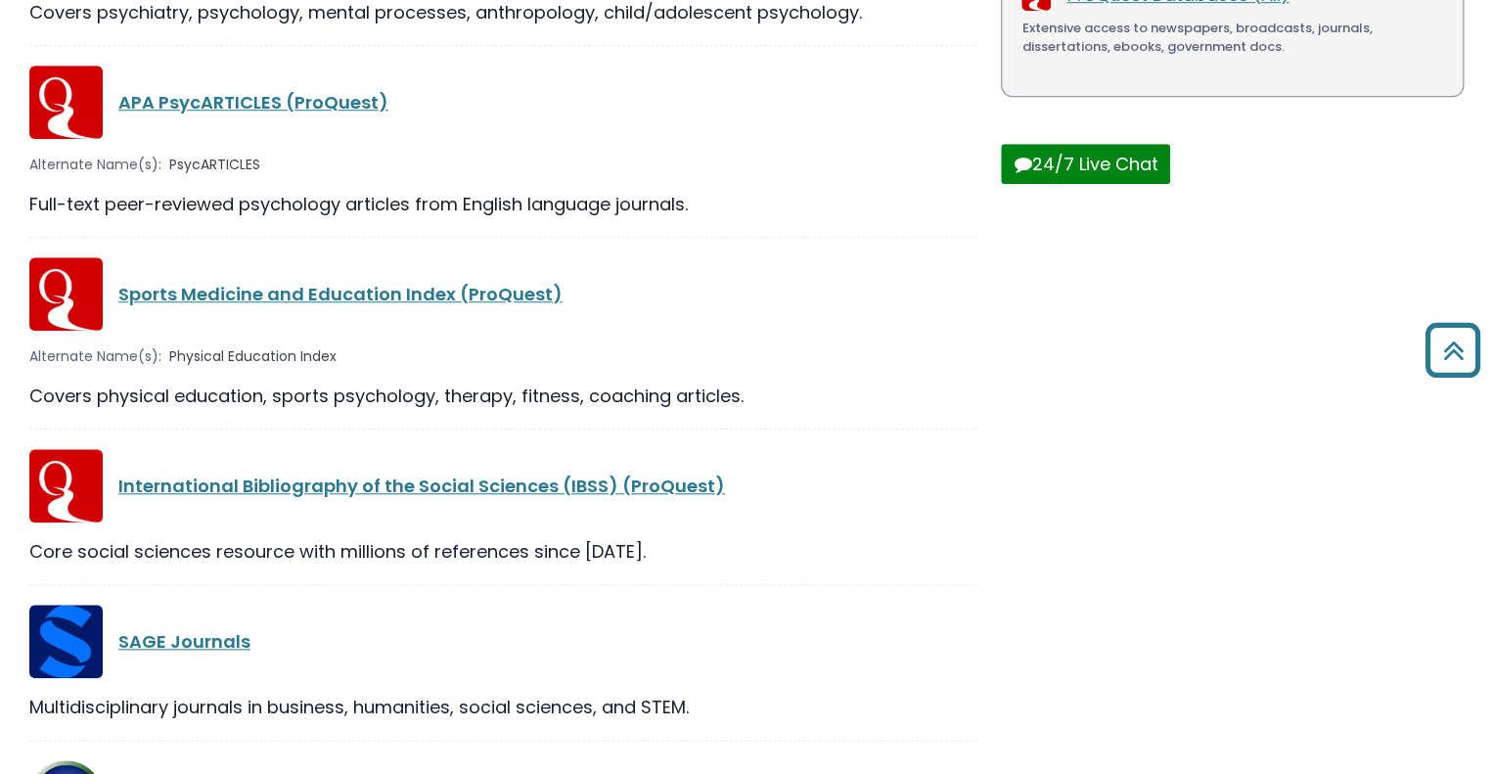
click at [356, 277] on div "Sports Medicine and Education Index (ProQuest)" at bounding box center [503, 293] width 948 height 73
click at [356, 292] on link "Sports Medicine and Education Index (ProQuest)" at bounding box center [340, 294] width 444 height 24
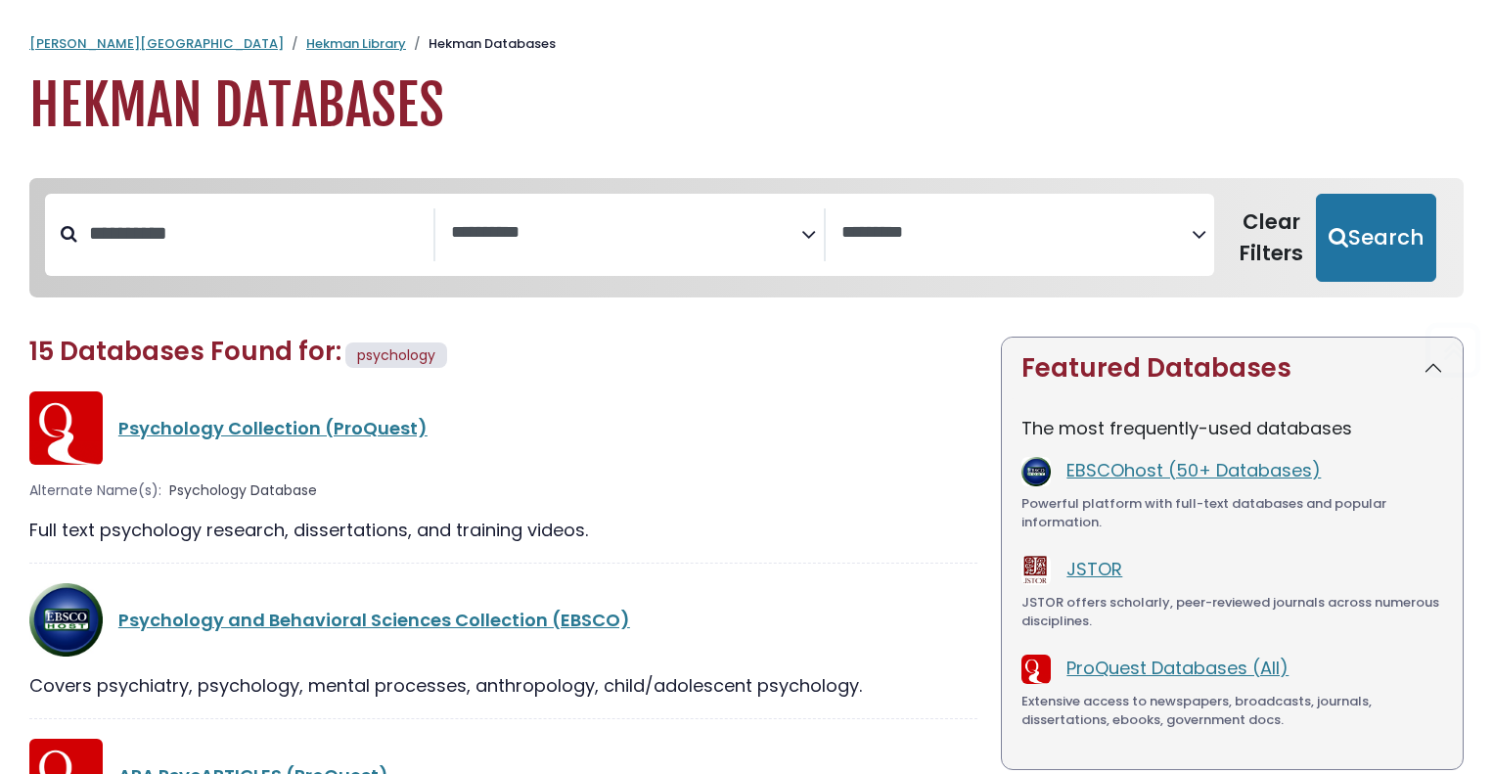
select select "Database Subject Filter"
select select "Database Vendors Filter"
